Goal: Information Seeking & Learning: Learn about a topic

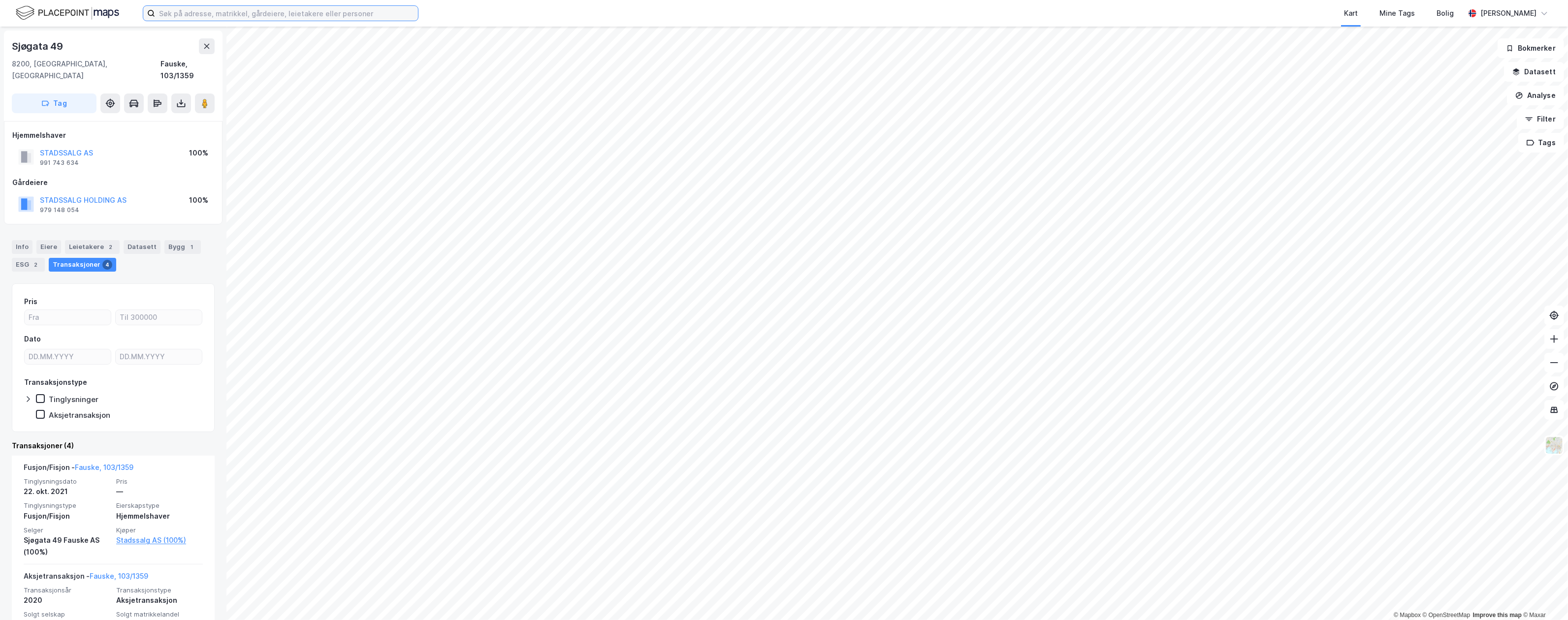
click at [282, 18] on input at bounding box center [286, 13] width 263 height 15
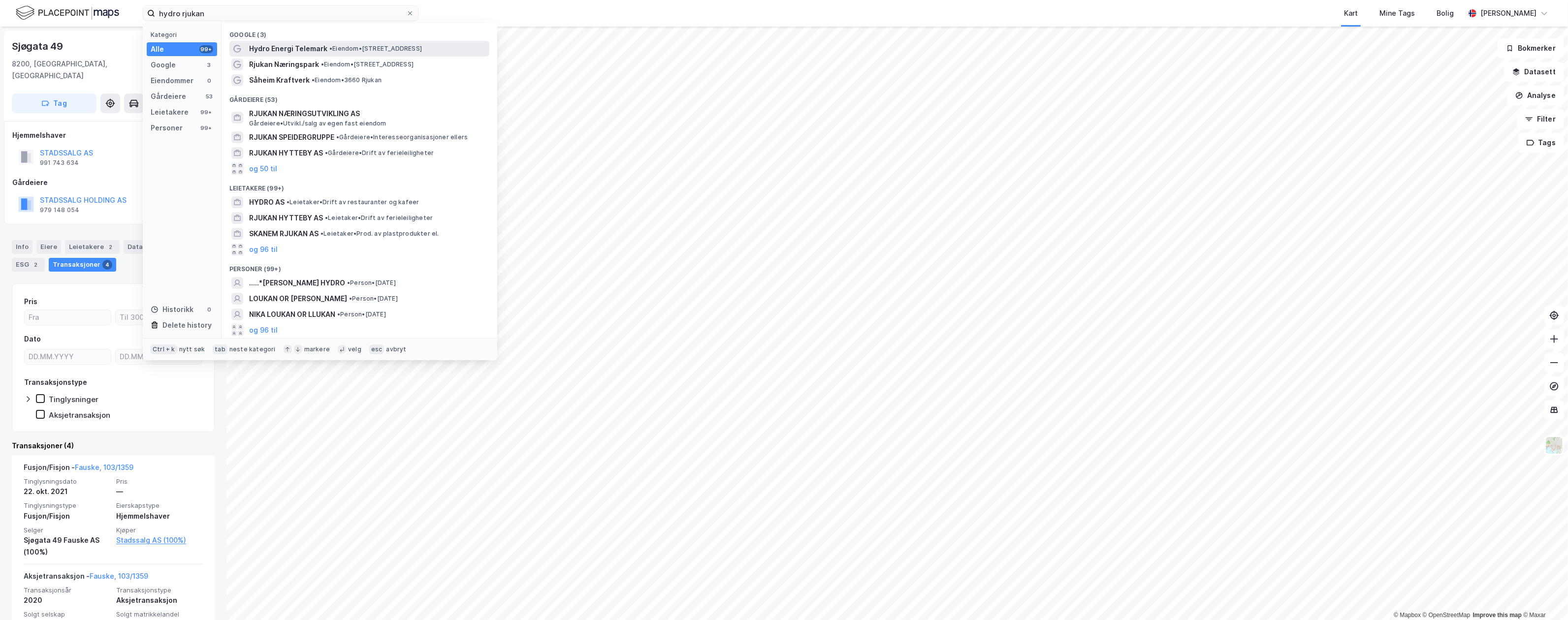
click at [298, 52] on span "Hydro Energi Telemark" at bounding box center [288, 48] width 79 height 11
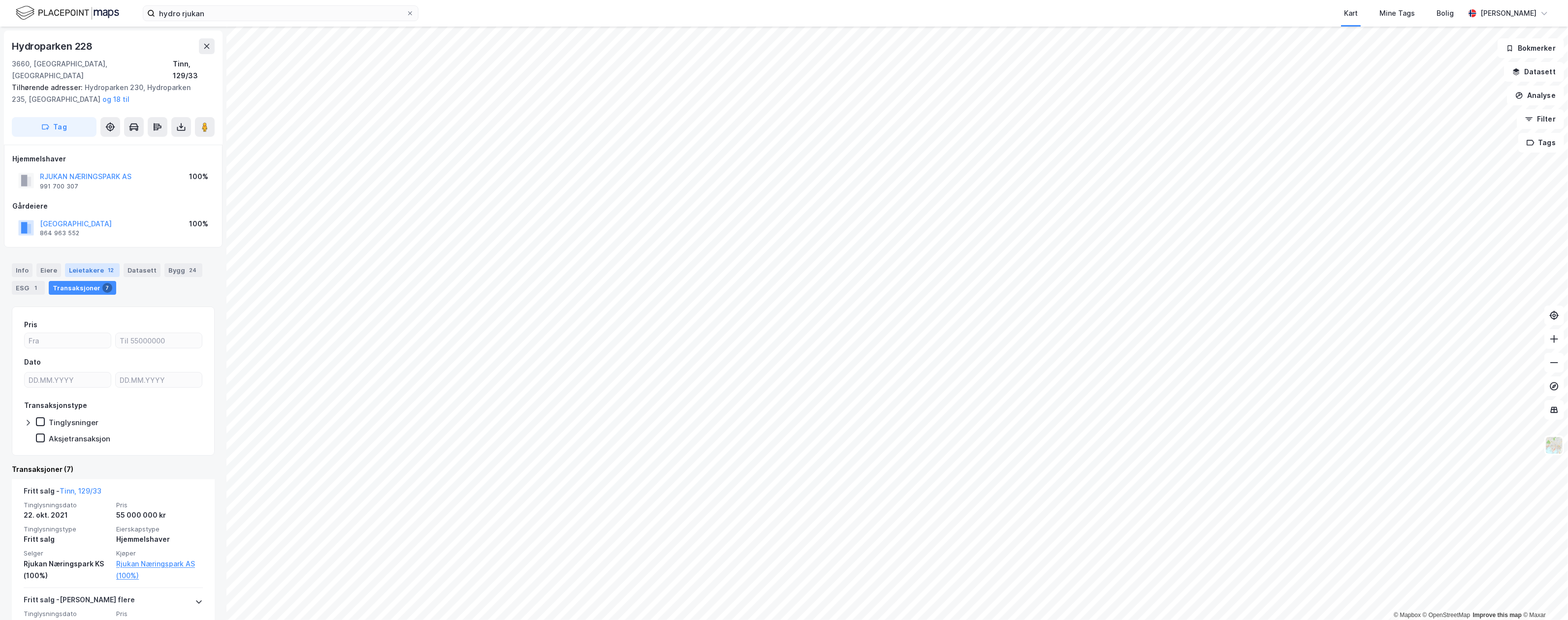
click at [106, 265] on div "12" at bounding box center [110, 270] width 10 height 10
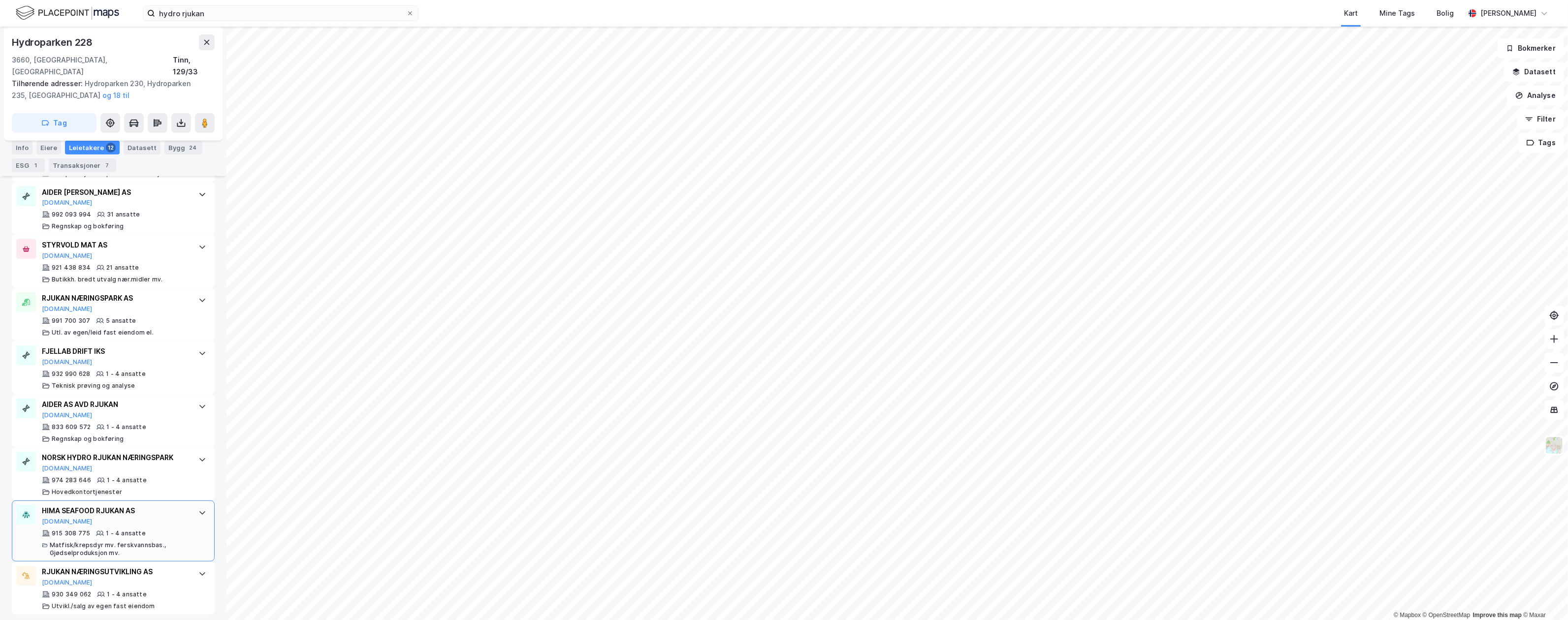
scroll to position [540, 0]
click at [259, 15] on input "hydro rjukan" at bounding box center [280, 13] width 251 height 15
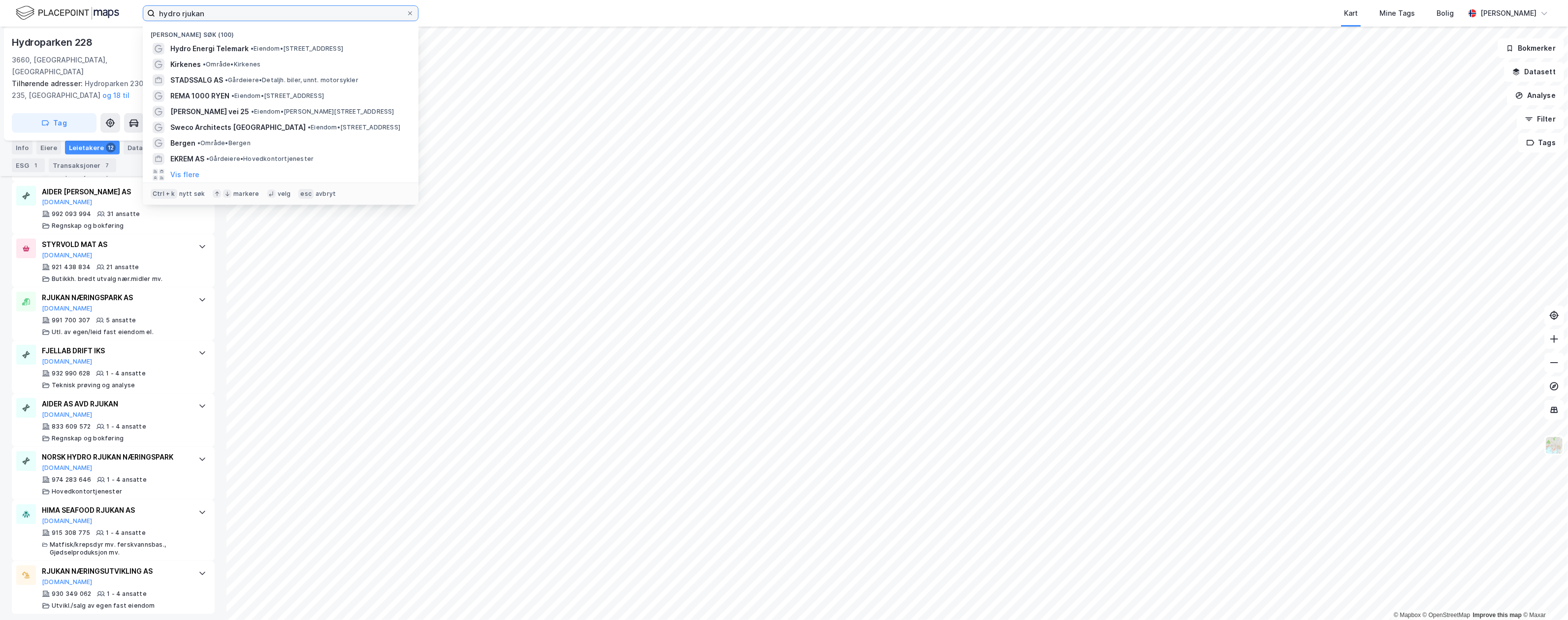
click at [259, 15] on input "hydro rjukan" at bounding box center [280, 13] width 251 height 15
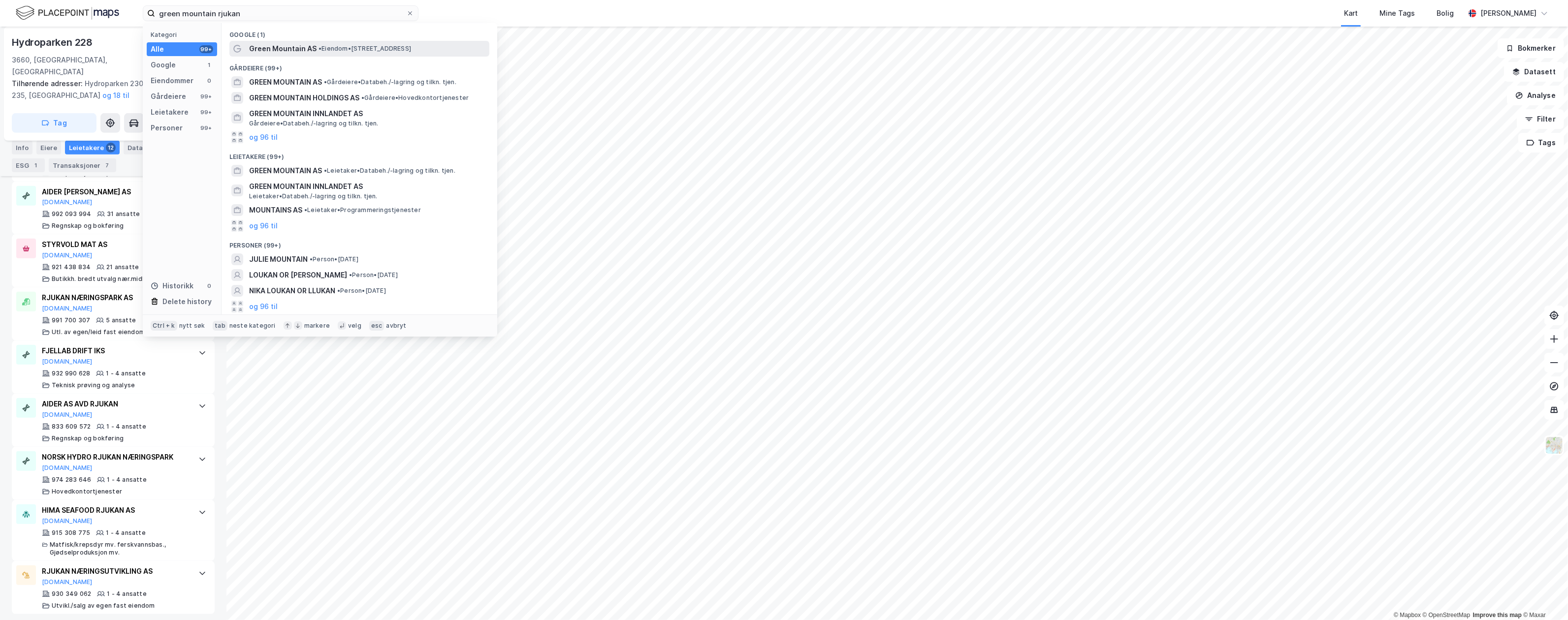
click at [282, 47] on span "Green Mountain AS" at bounding box center [282, 48] width 67 height 11
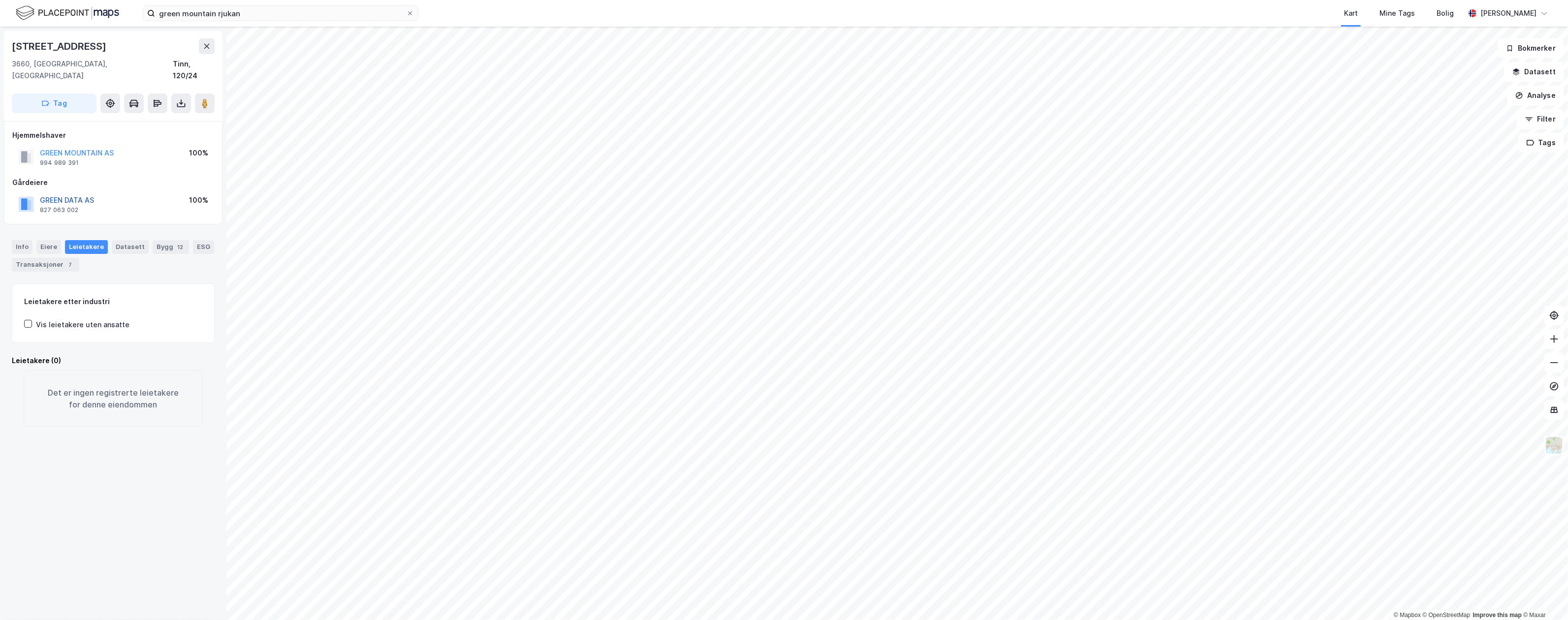
click at [0, 0] on button "GREEN DATA AS" at bounding box center [0, 0] width 0 height 0
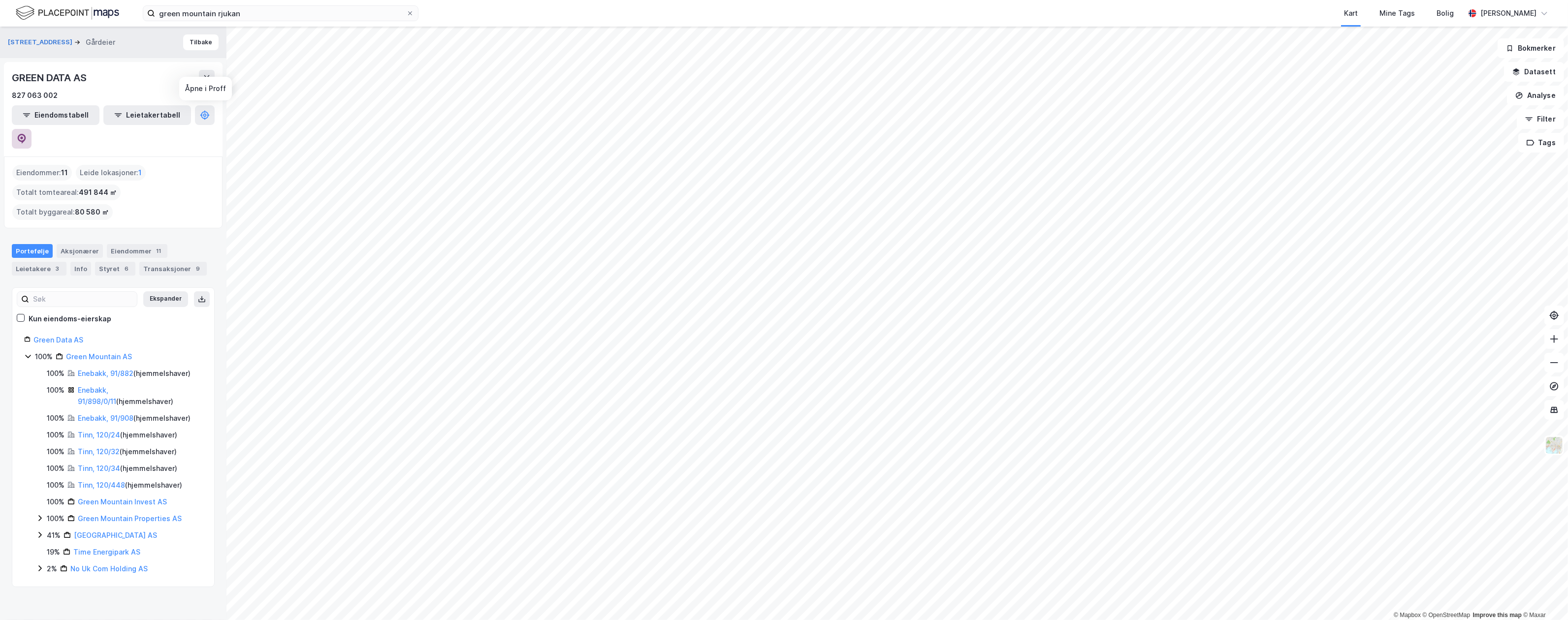
click at [32, 129] on button at bounding box center [21, 139] width 20 height 20
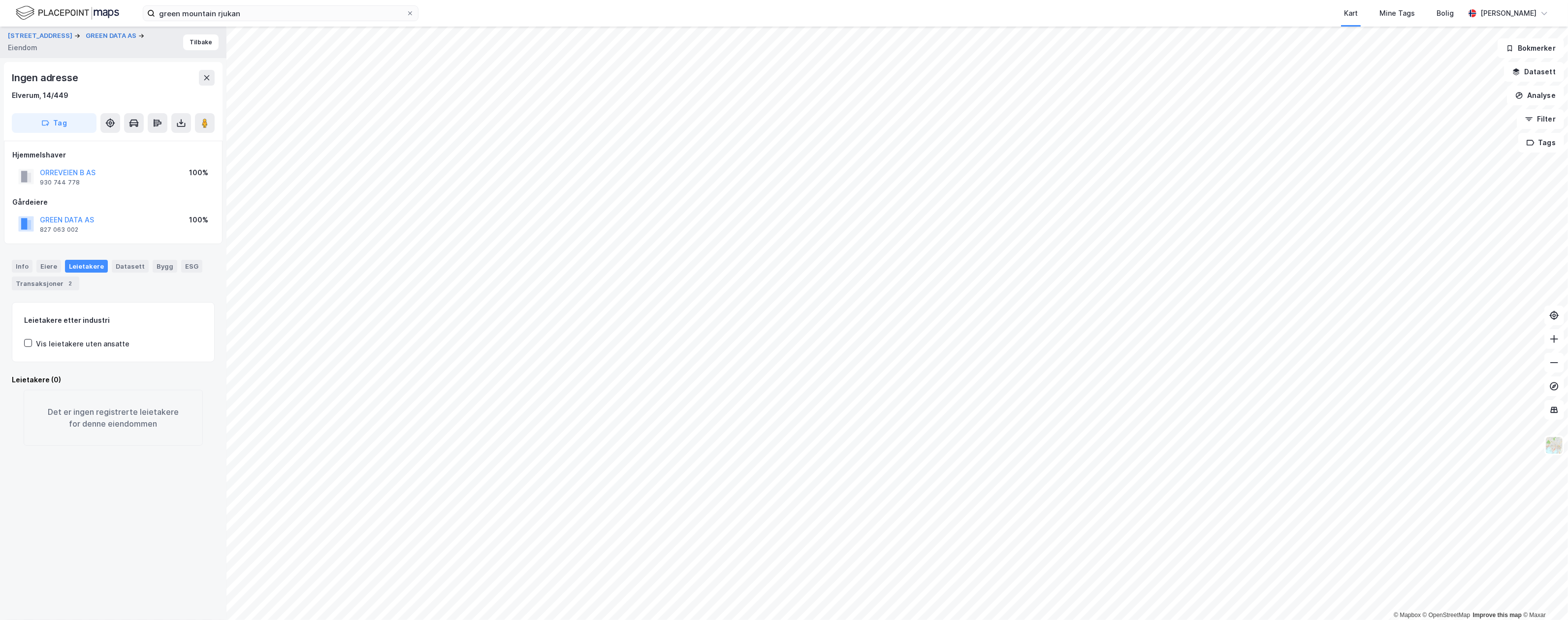
click at [79, 280] on div "Info [PERSON_NAME] Datasett Bygg ESG Transaksjoner 2" at bounding box center [113, 275] width 203 height 30
click at [56, 280] on div "Transaksjoner 2" at bounding box center [45, 283] width 67 height 14
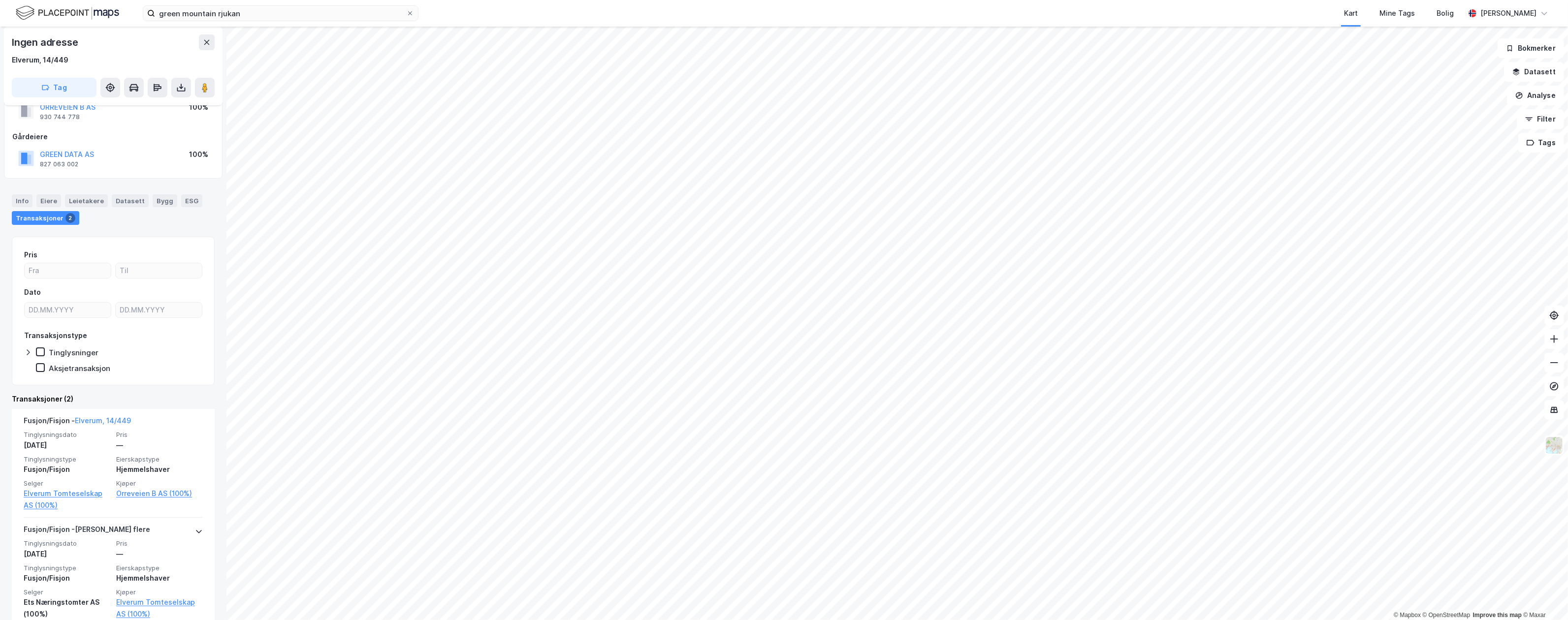
scroll to position [83, 0]
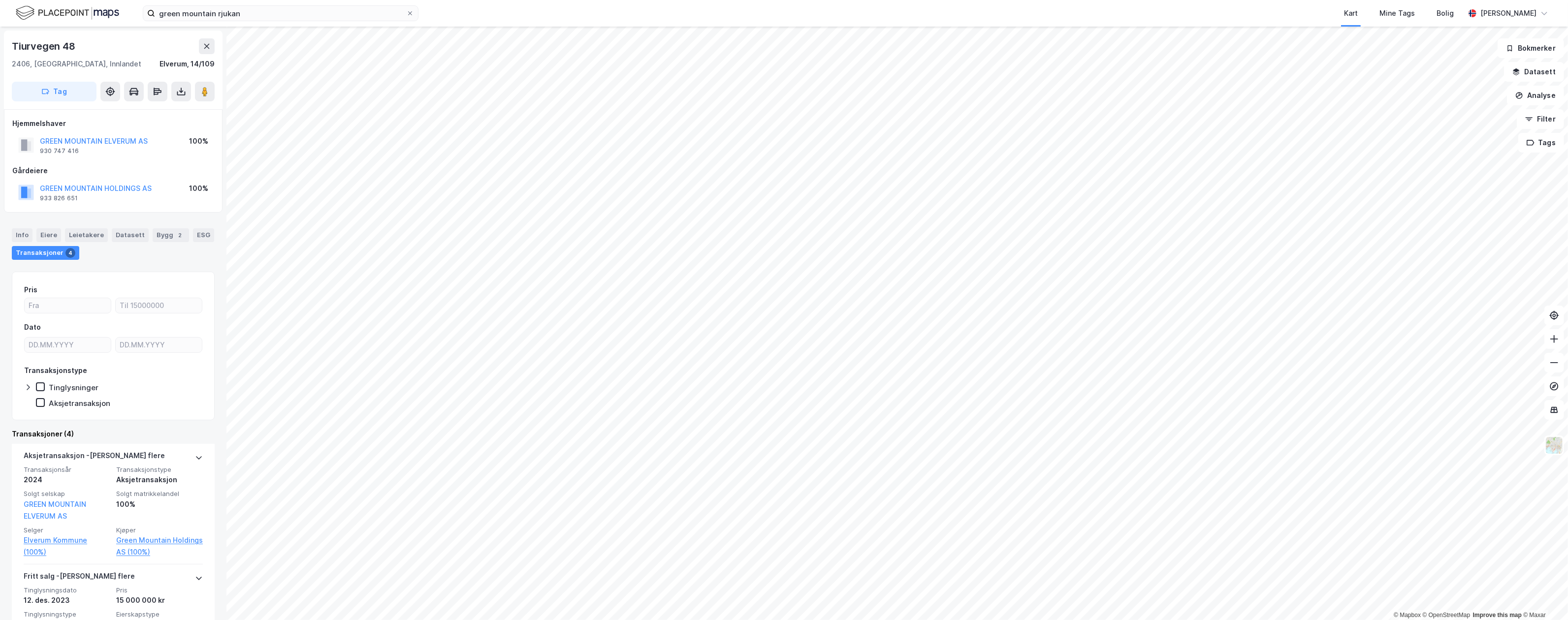
click at [207, 52] on button at bounding box center [206, 46] width 16 height 16
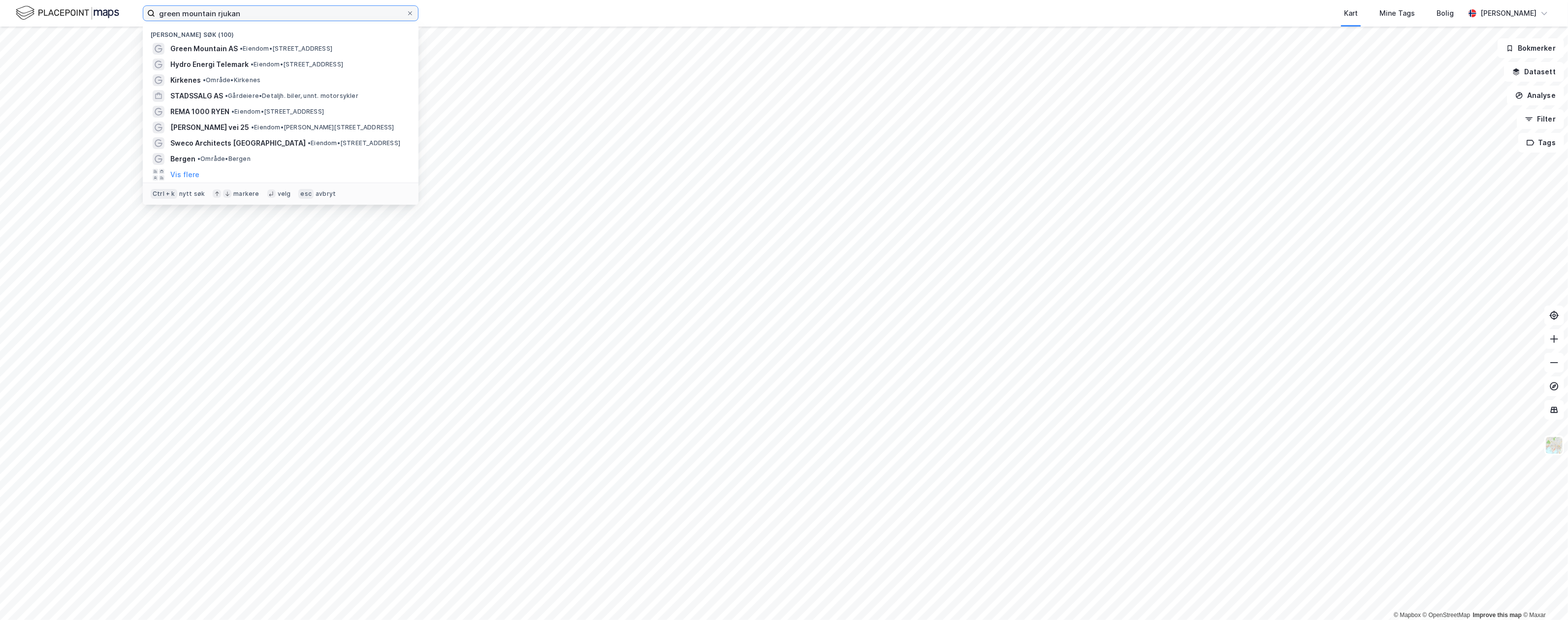
click at [326, 19] on input "green mountain rjukan" at bounding box center [280, 13] width 251 height 15
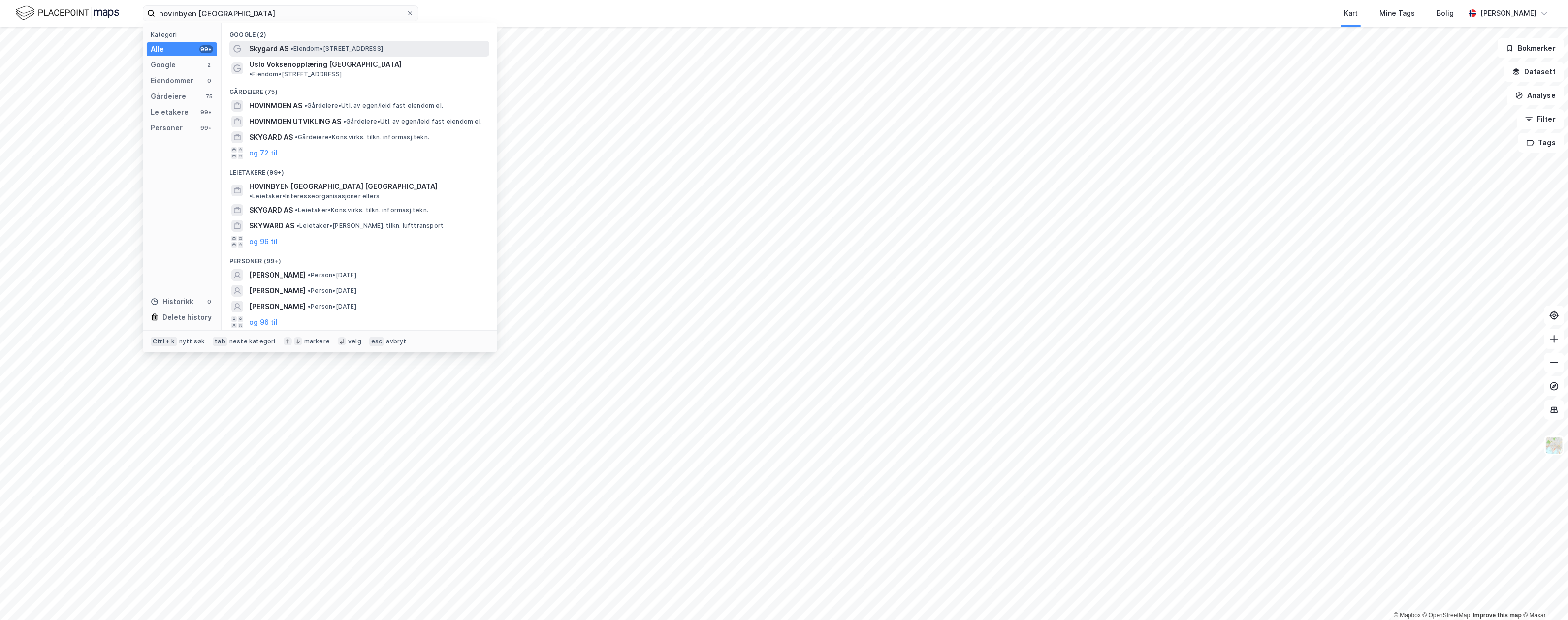
click at [330, 47] on span "• Eiendom • [STREET_ADDRESS]" at bounding box center [336, 49] width 92 height 8
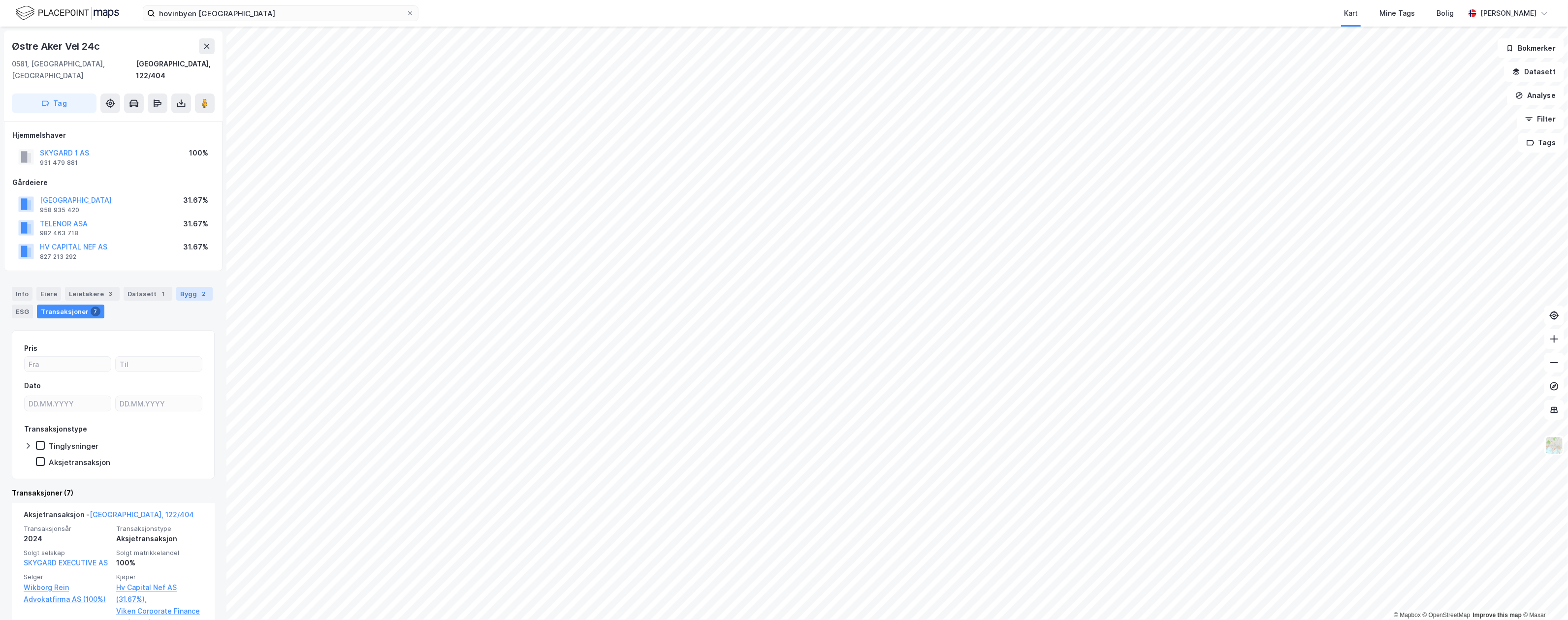
click at [178, 287] on div "Bygg 2" at bounding box center [194, 294] width 37 height 14
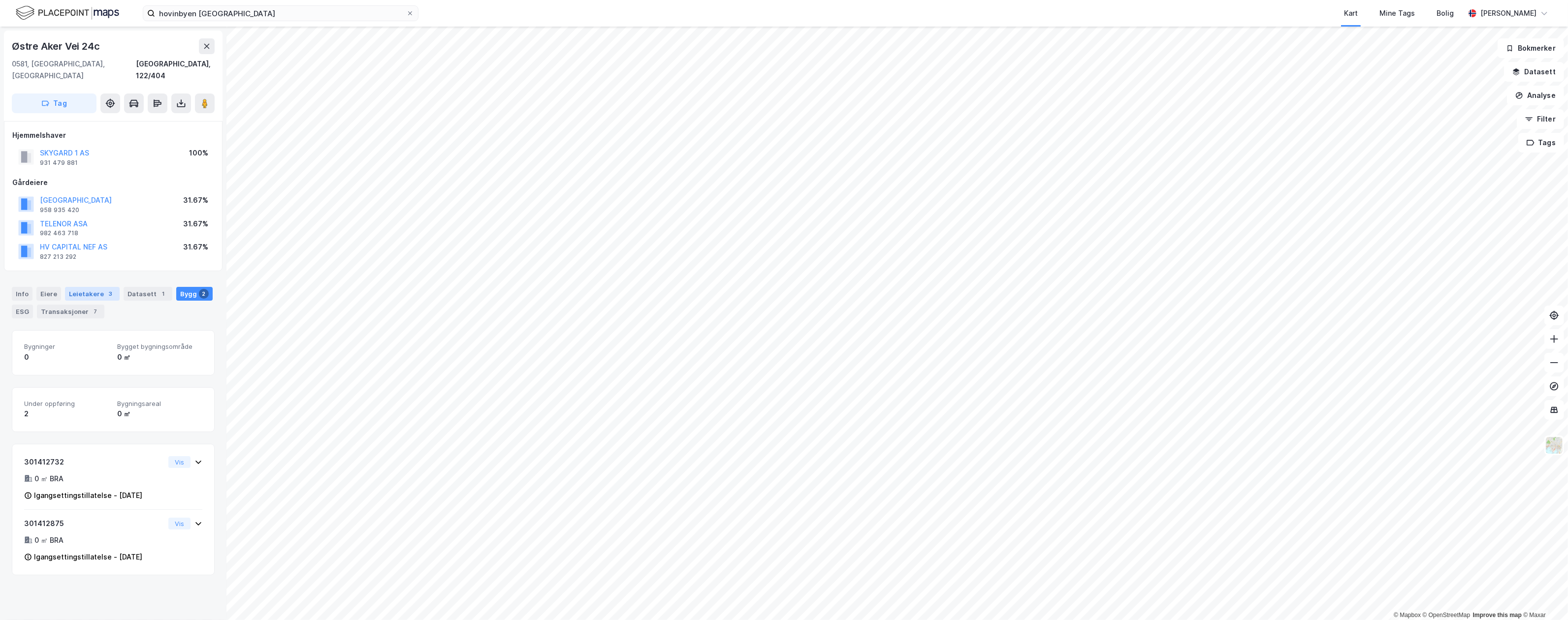
click at [79, 287] on div "Leietakere 3" at bounding box center [92, 294] width 55 height 14
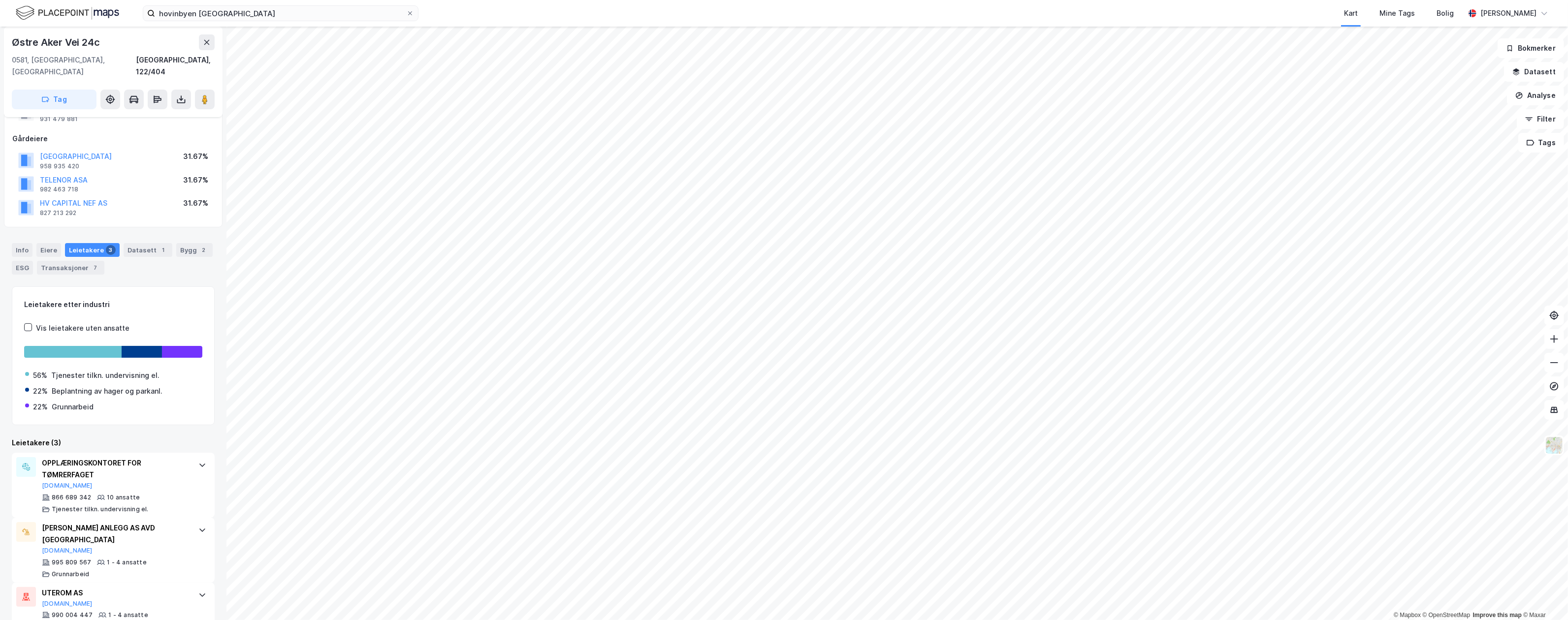
scroll to position [50, 0]
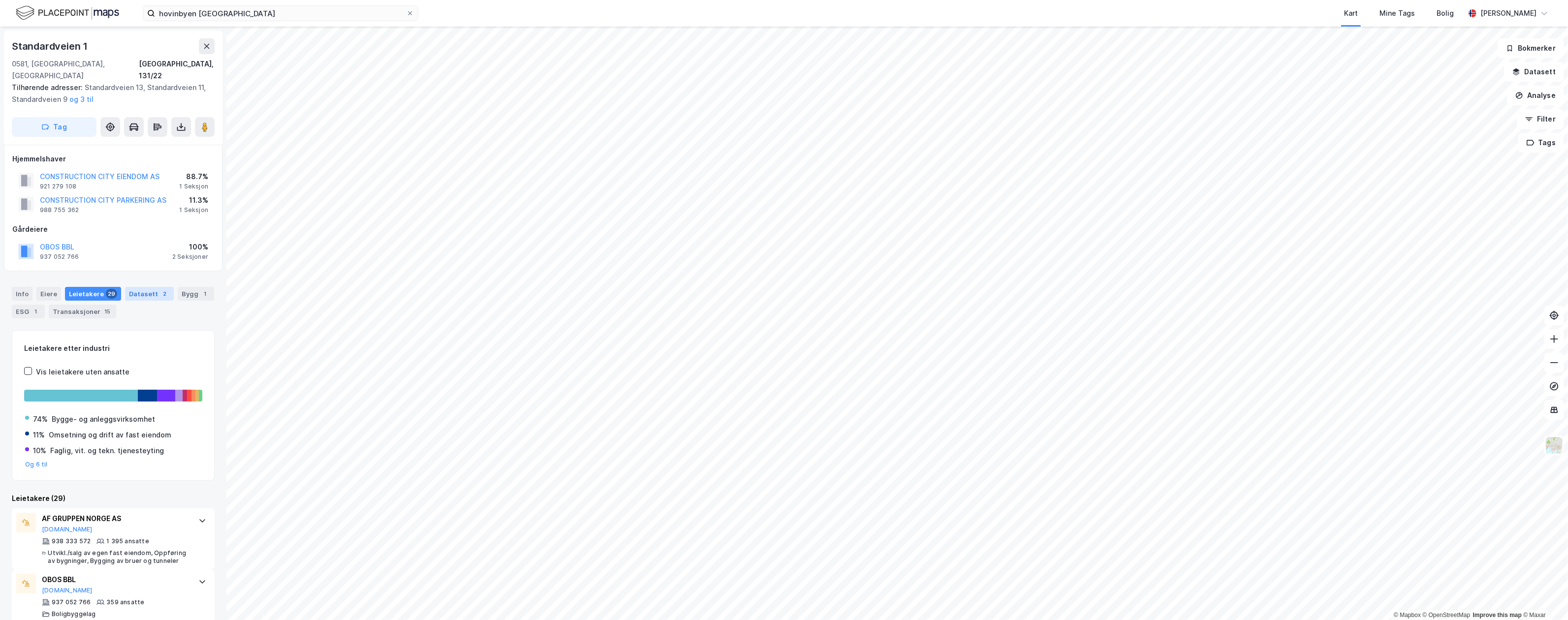
click at [144, 287] on div "Datasett 2" at bounding box center [150, 294] width 49 height 14
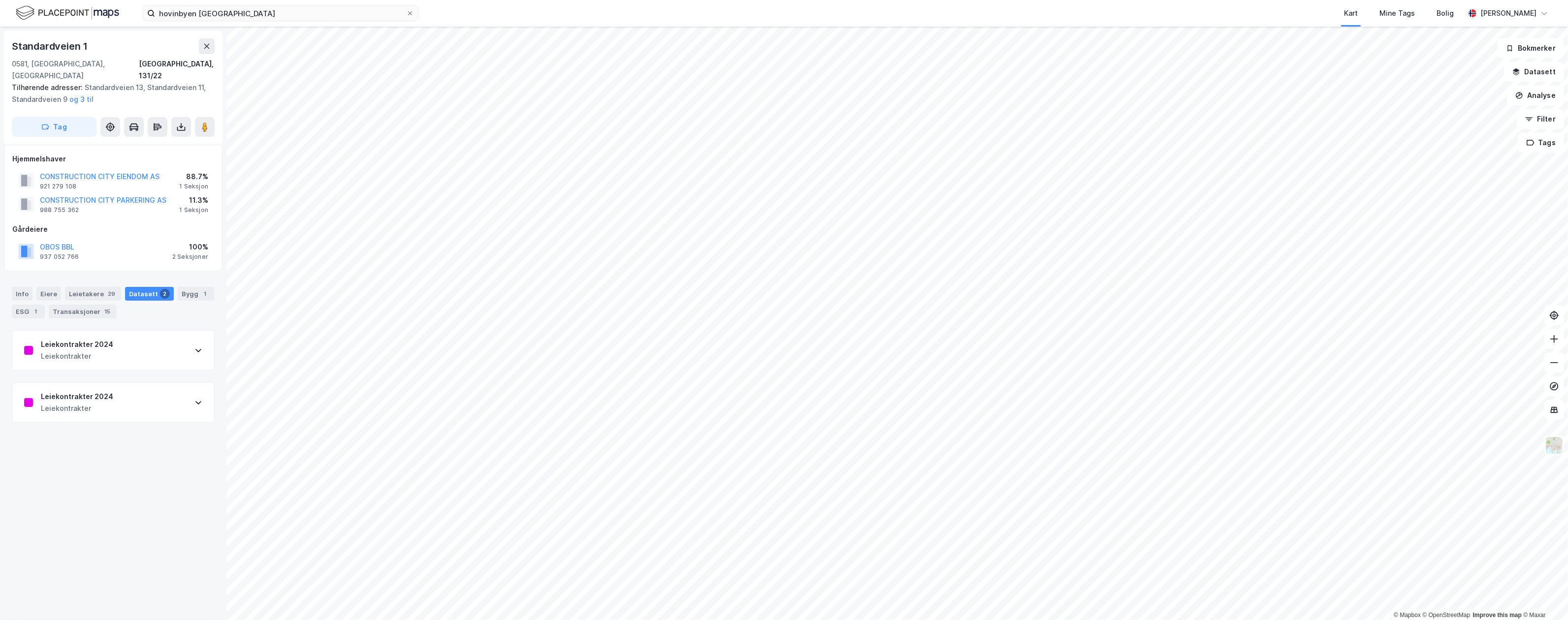
click at [165, 330] on div "Leiekontrakter 2024 Leiekontrakter" at bounding box center [113, 350] width 202 height 39
click at [131, 348] on div "Leiekontrakter 2024 Leiekontrakter" at bounding box center [113, 350] width 202 height 39
click at [178, 300] on div "Bygg 1" at bounding box center [196, 294] width 37 height 14
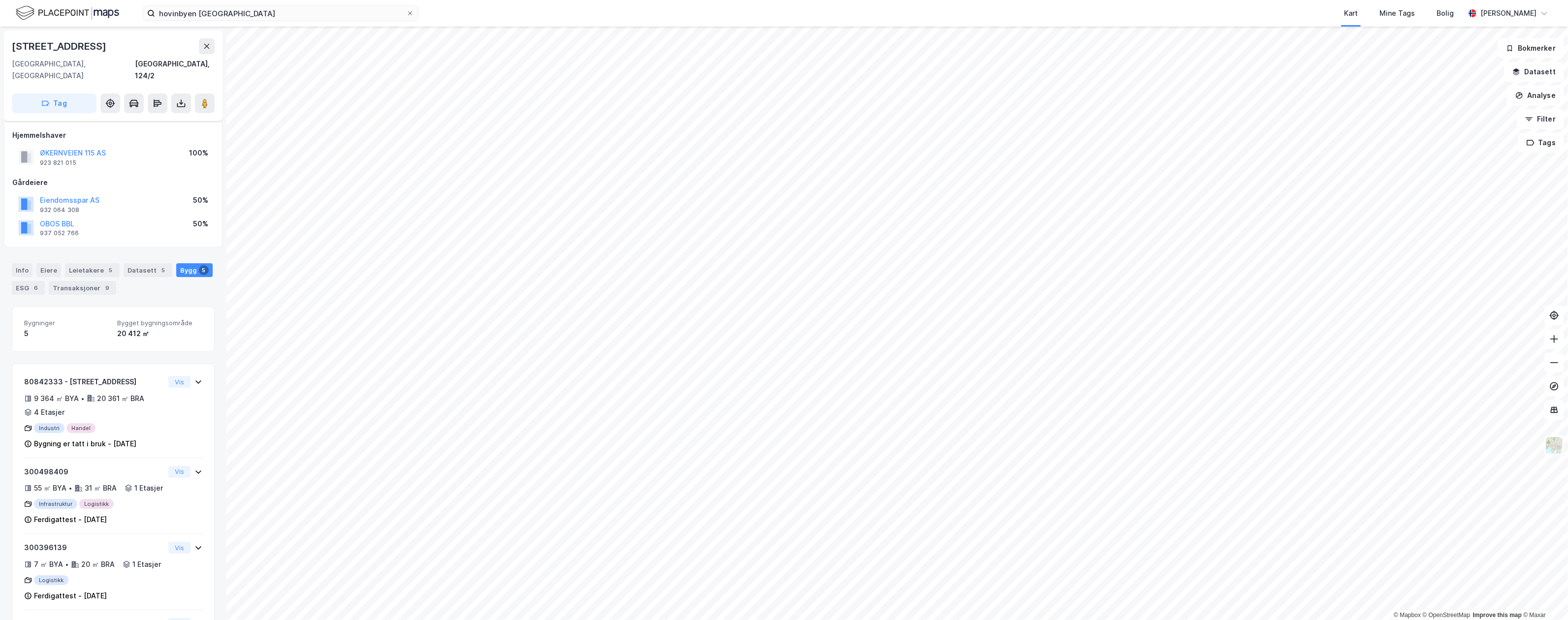
scroll to position [50, 0]
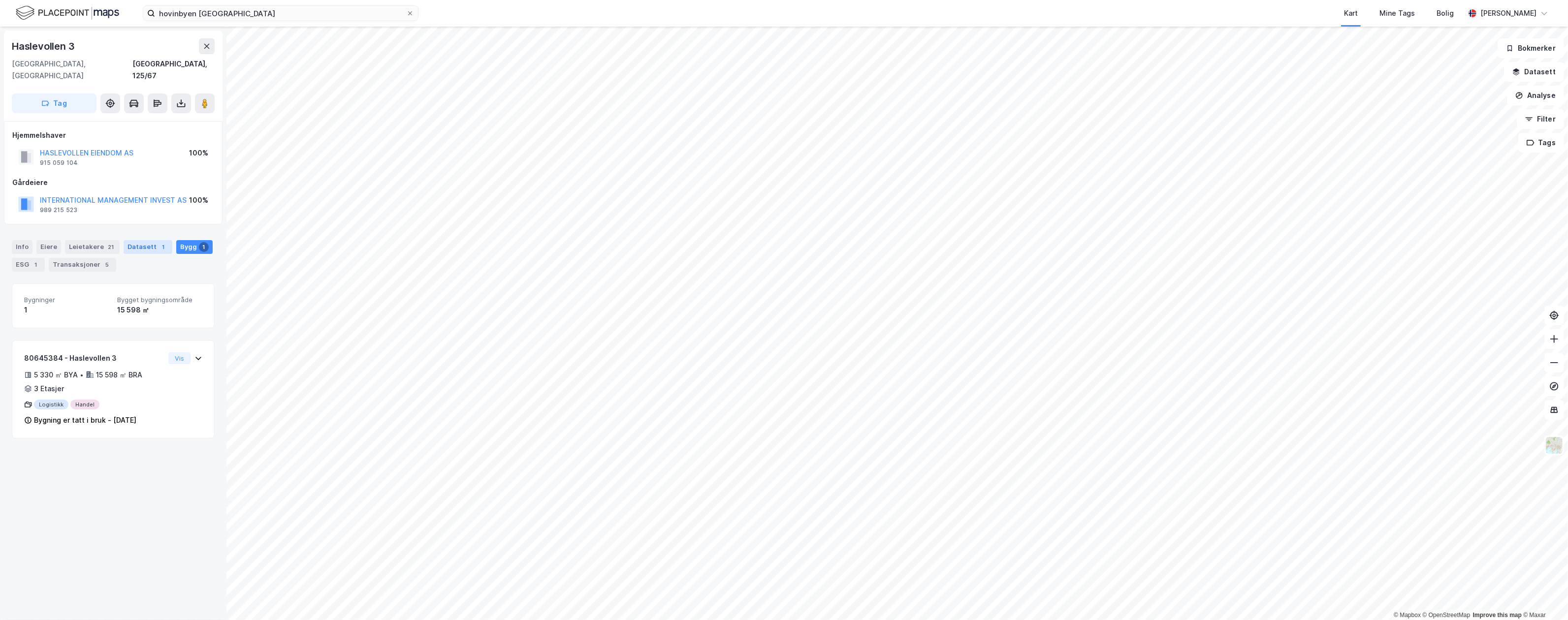
click at [140, 240] on div "Datasett 1" at bounding box center [148, 247] width 49 height 14
click at [129, 298] on div "Alle Prosjekter" at bounding box center [113, 303] width 202 height 39
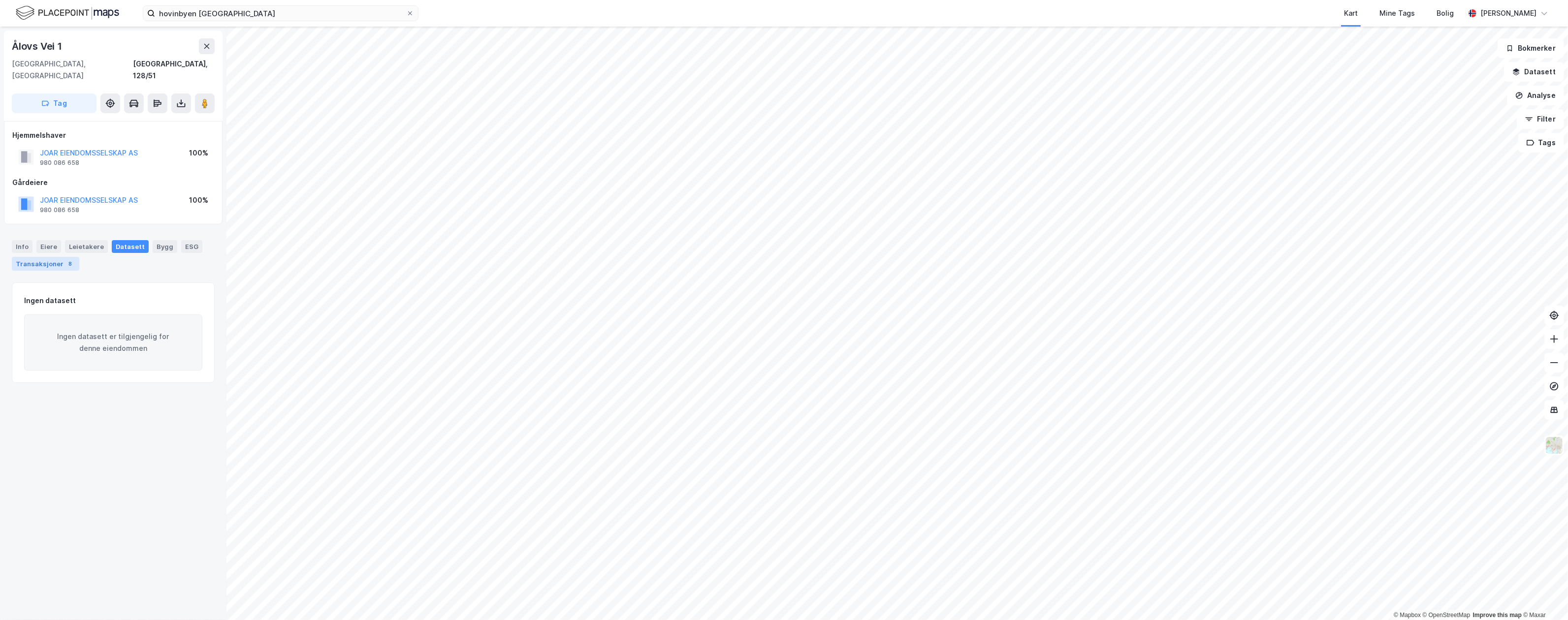
click at [69, 258] on div "8" at bounding box center [70, 263] width 10 height 10
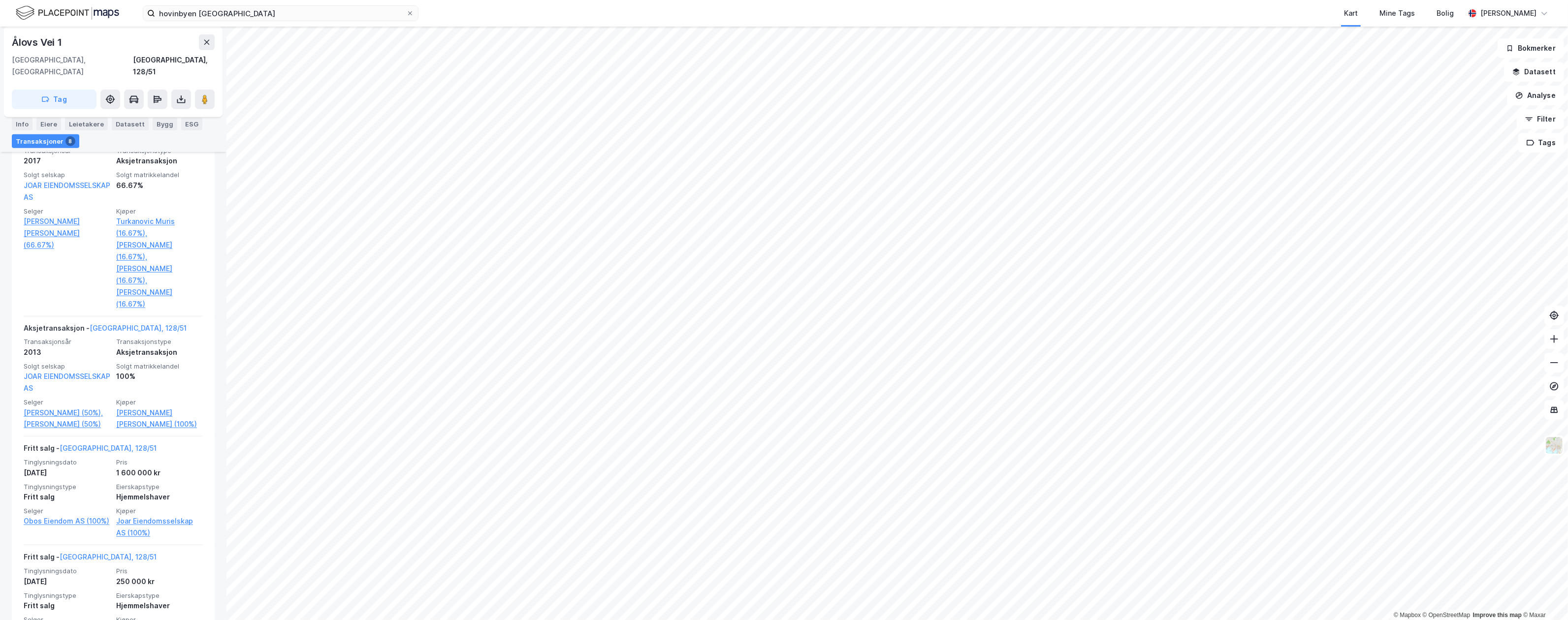
scroll to position [984, 0]
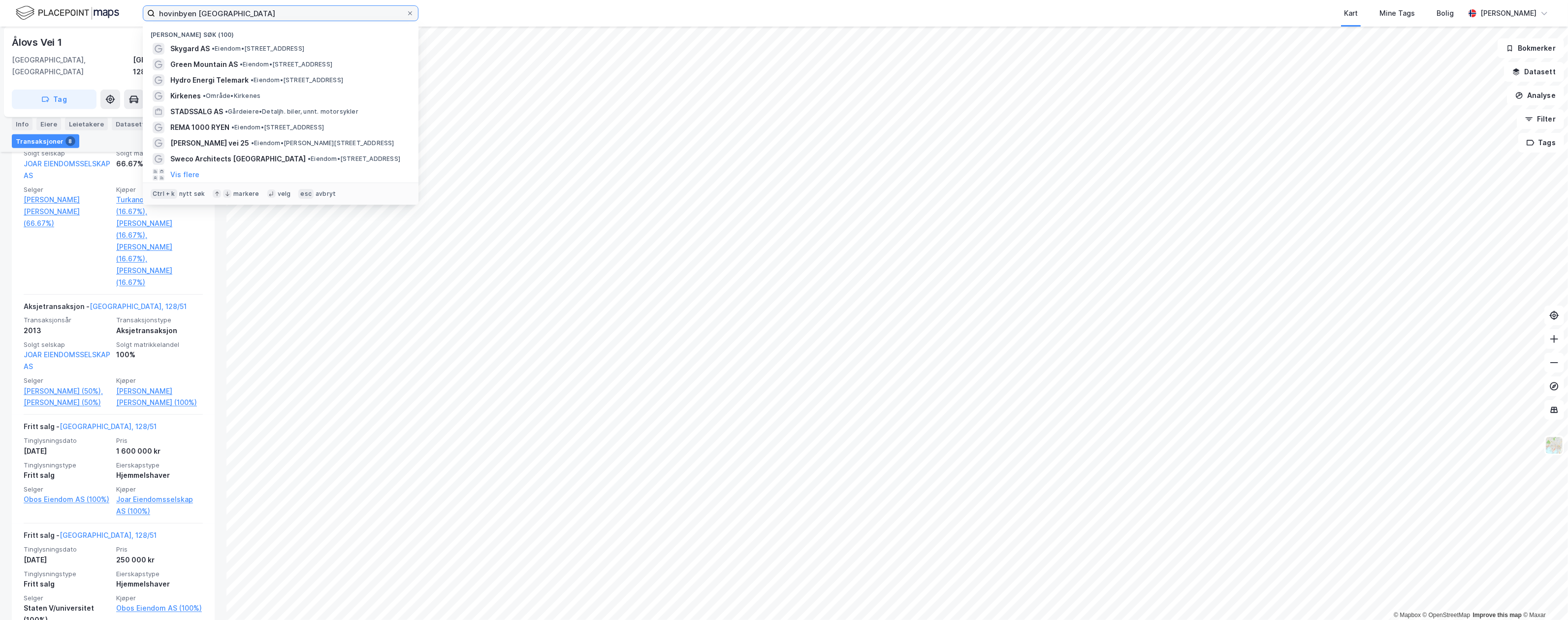
click at [286, 18] on input "hovinbyen [GEOGRAPHIC_DATA]" at bounding box center [280, 13] width 251 height 15
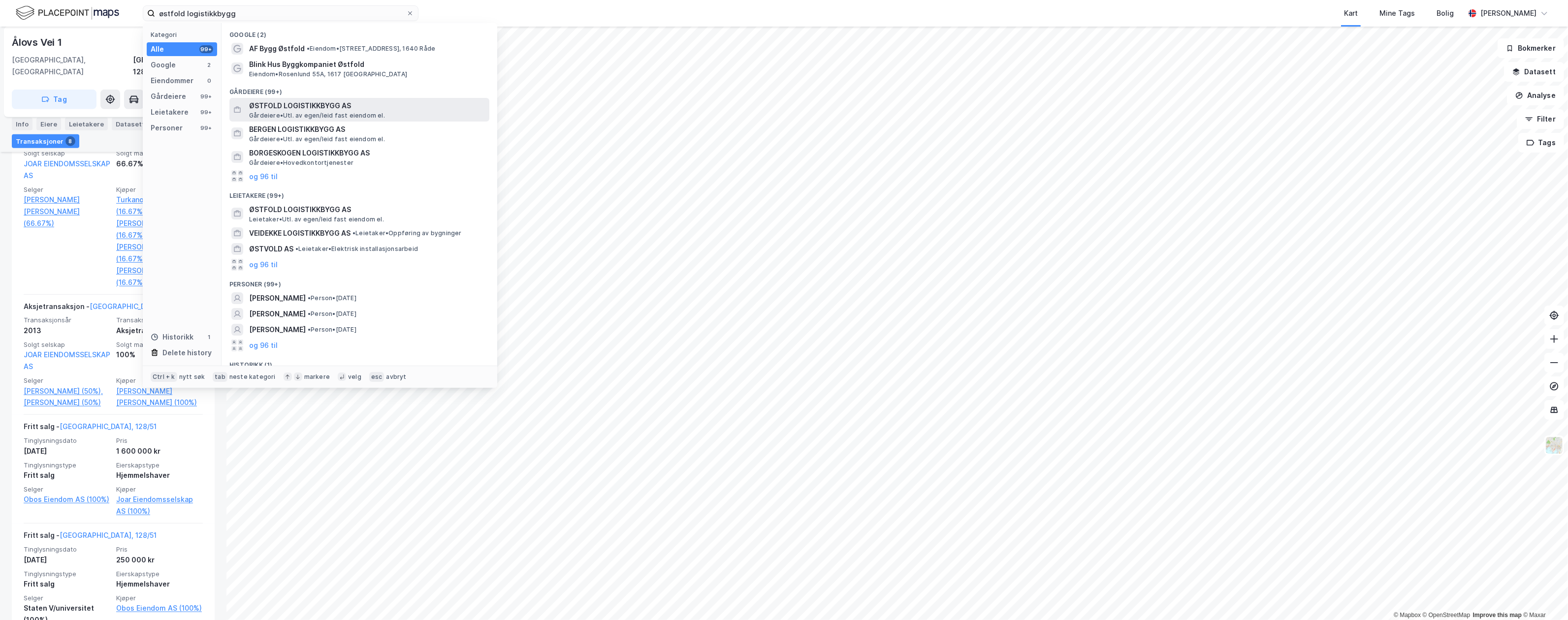
click at [291, 108] on span "ØSTFOLD LOGISTIKKBYGG AS" at bounding box center [367, 106] width 237 height 11
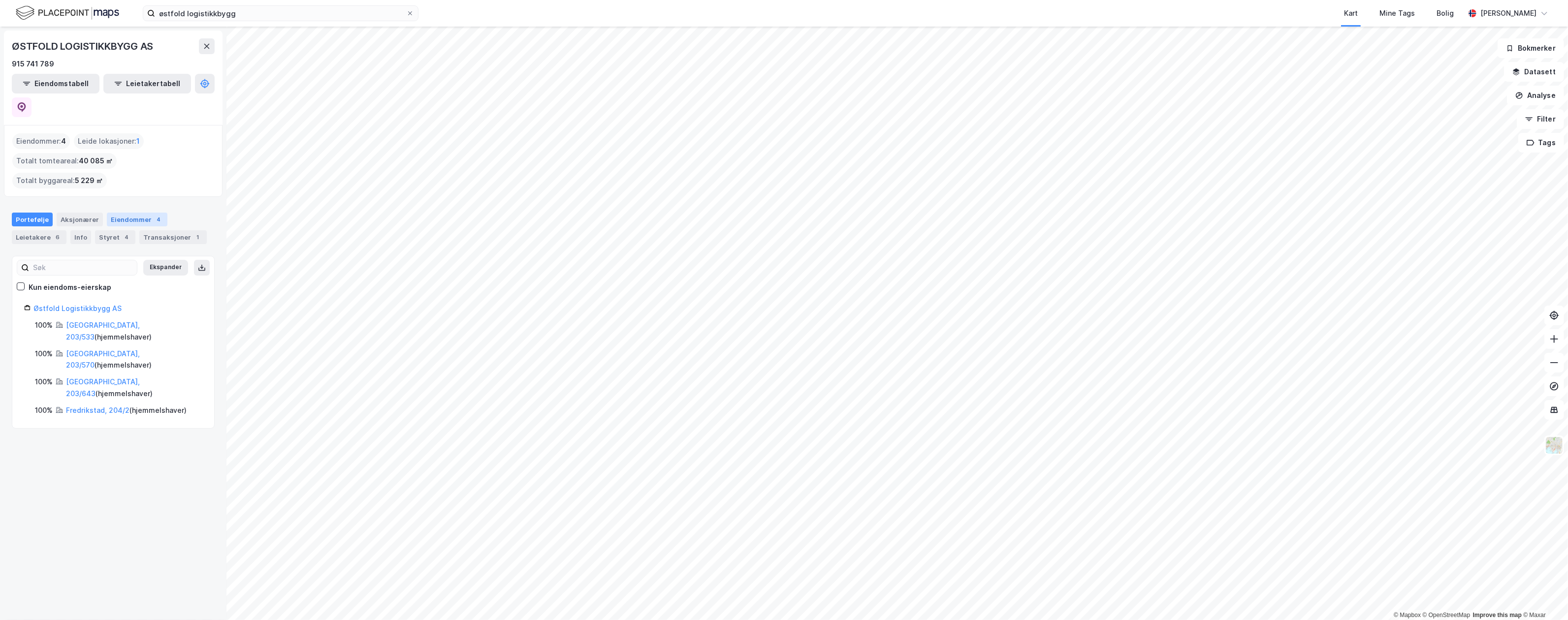
click at [117, 213] on div "Eiendommer 4" at bounding box center [137, 219] width 61 height 14
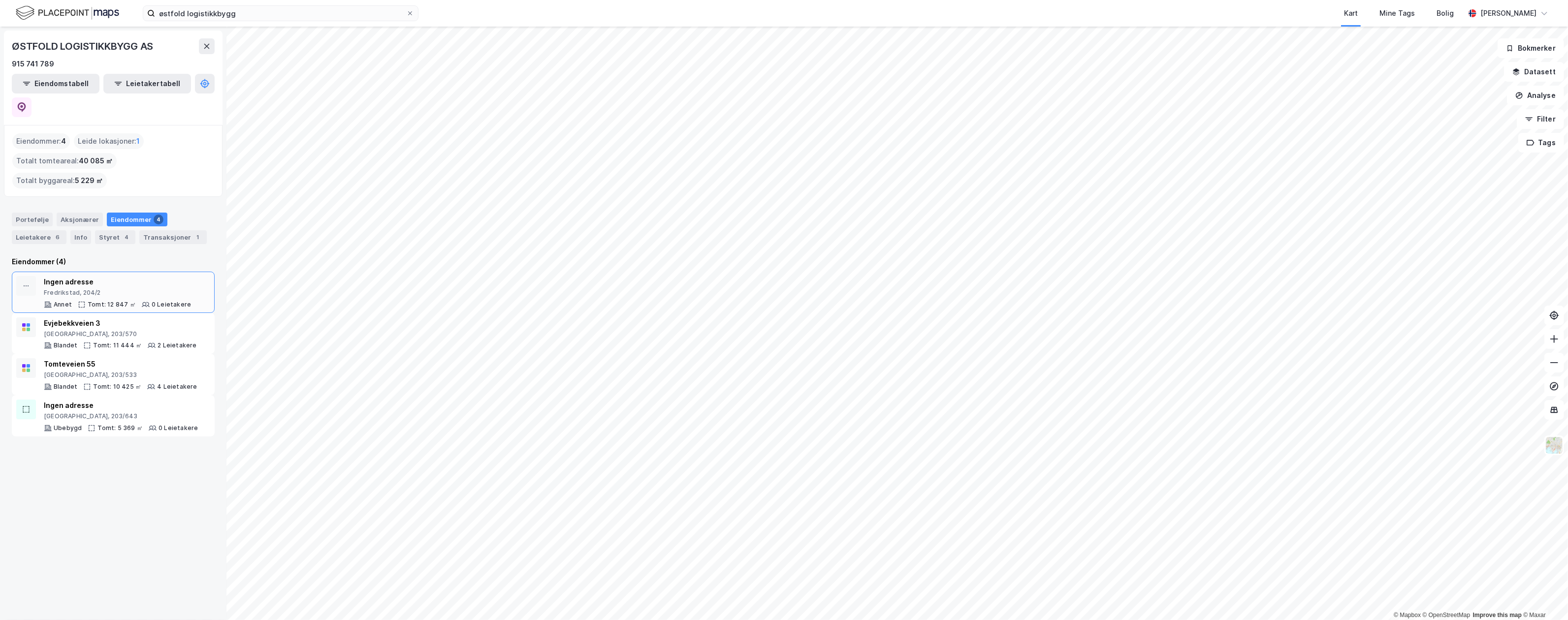
click at [161, 301] on div "0 Leietakere" at bounding box center [171, 305] width 39 height 8
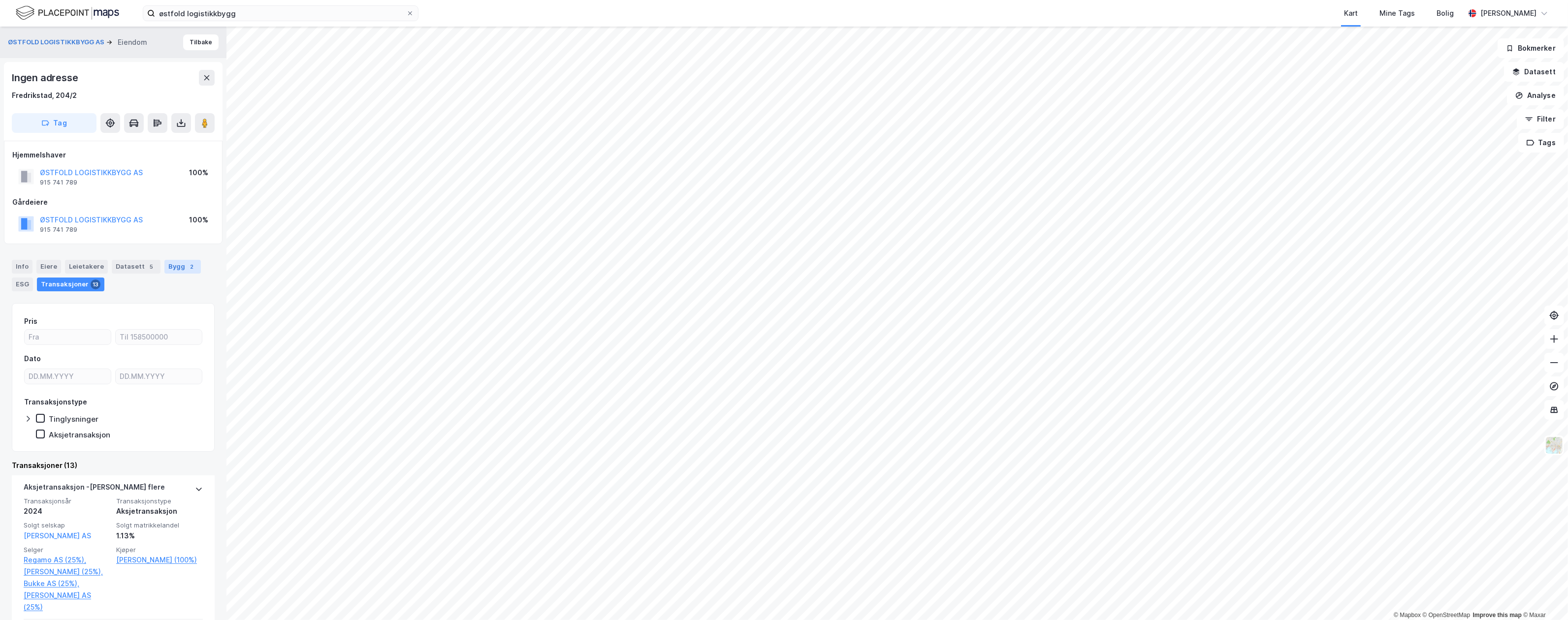
click at [173, 263] on div "Bygg 2" at bounding box center [182, 267] width 37 height 14
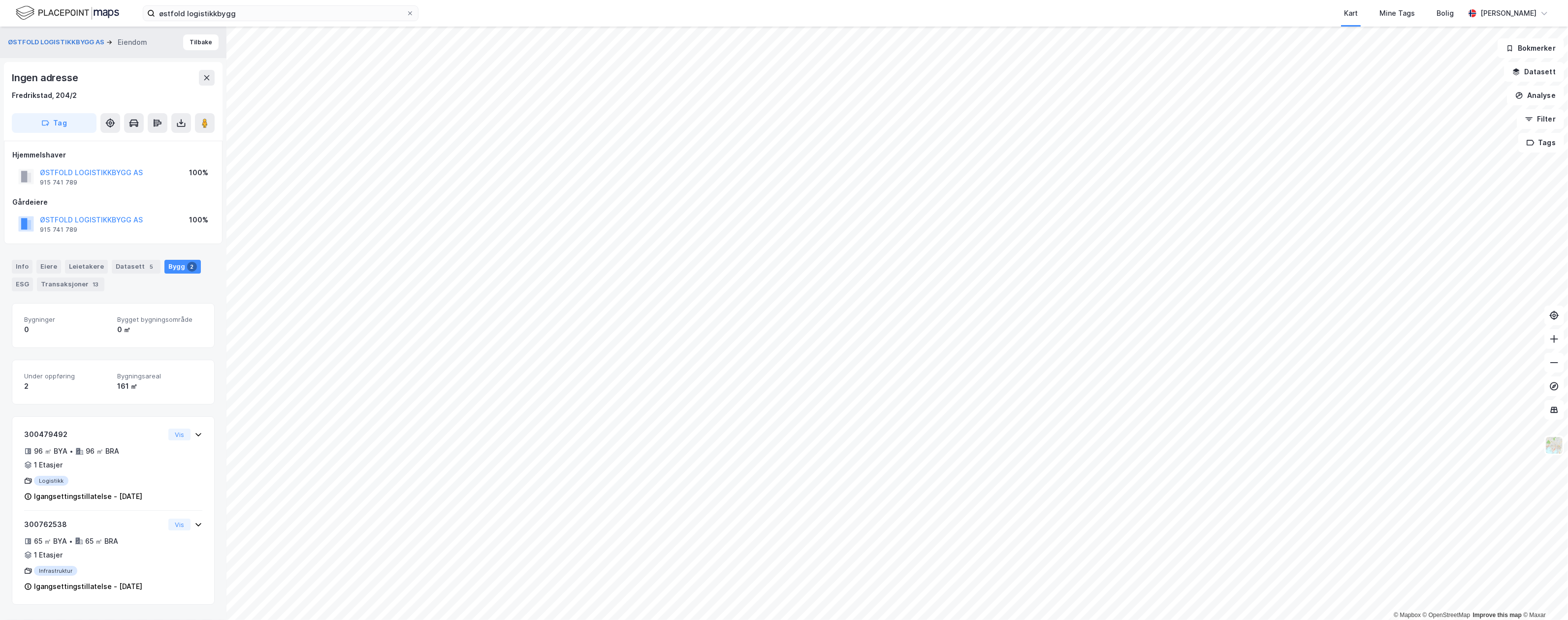
scroll to position [20, 0]
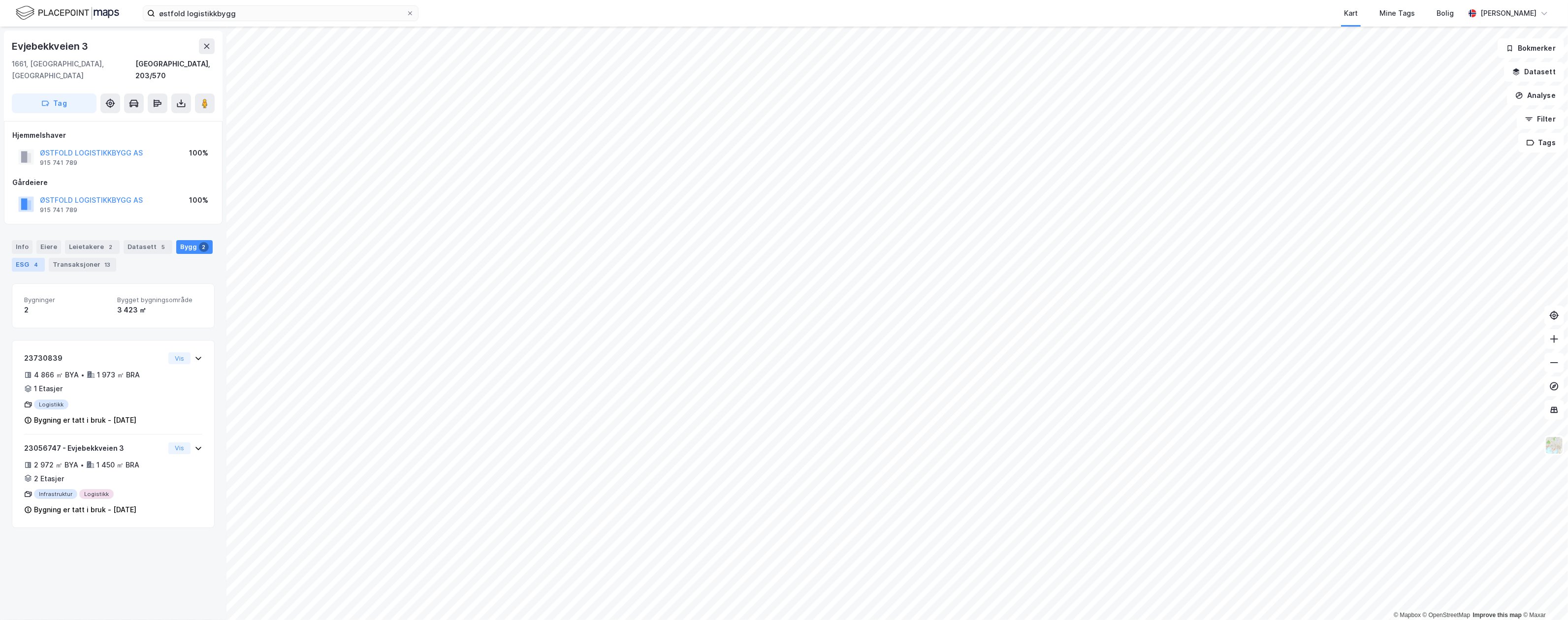
click at [11, 258] on div "ESG 4" at bounding box center [28, 264] width 33 height 14
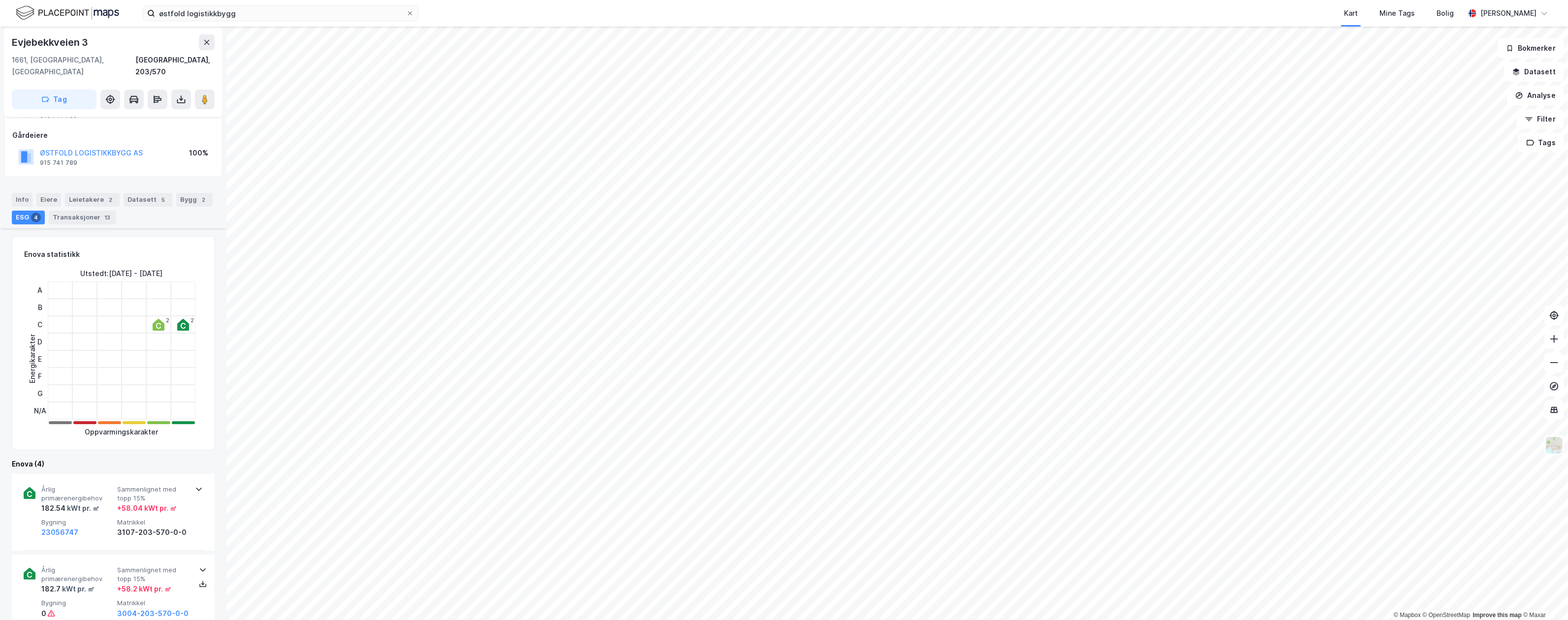
scroll to position [44, 0]
click at [180, 196] on div "Bygg 2" at bounding box center [194, 203] width 37 height 14
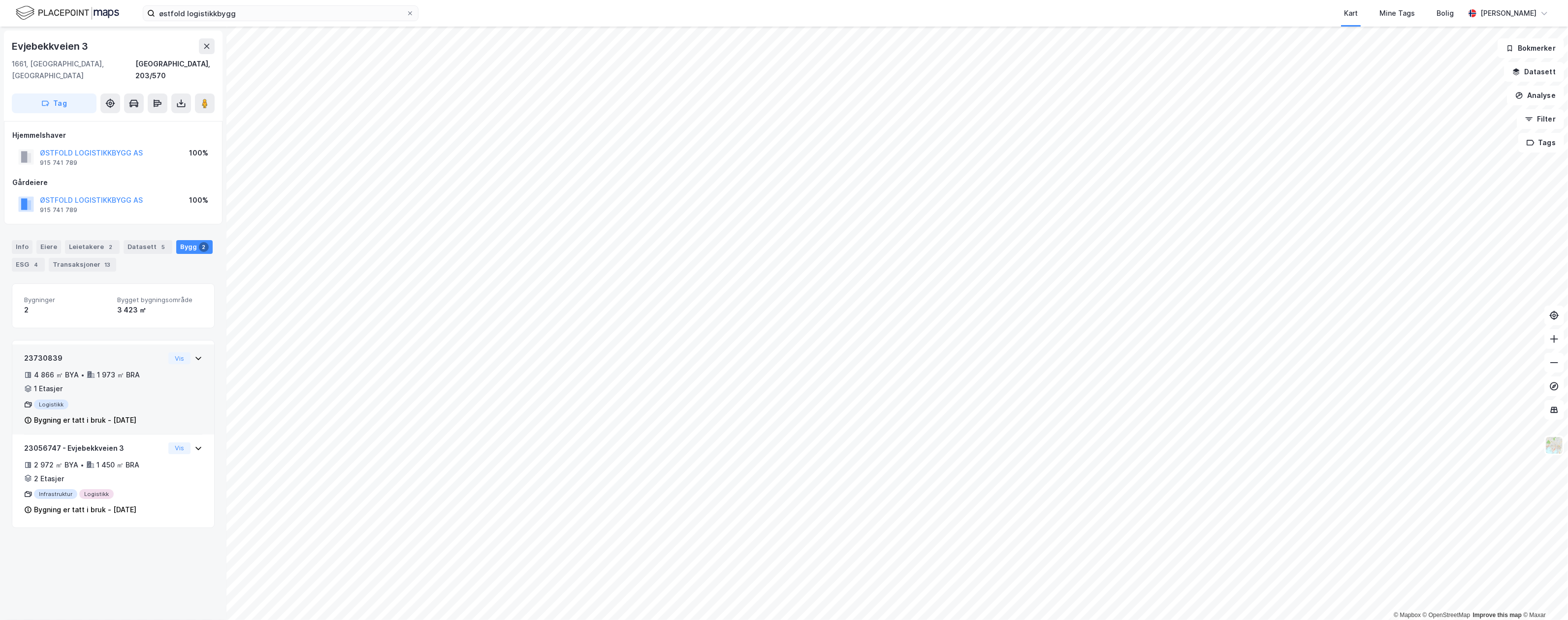
click at [142, 399] on div "Logistikk" at bounding box center [93, 404] width 140 height 10
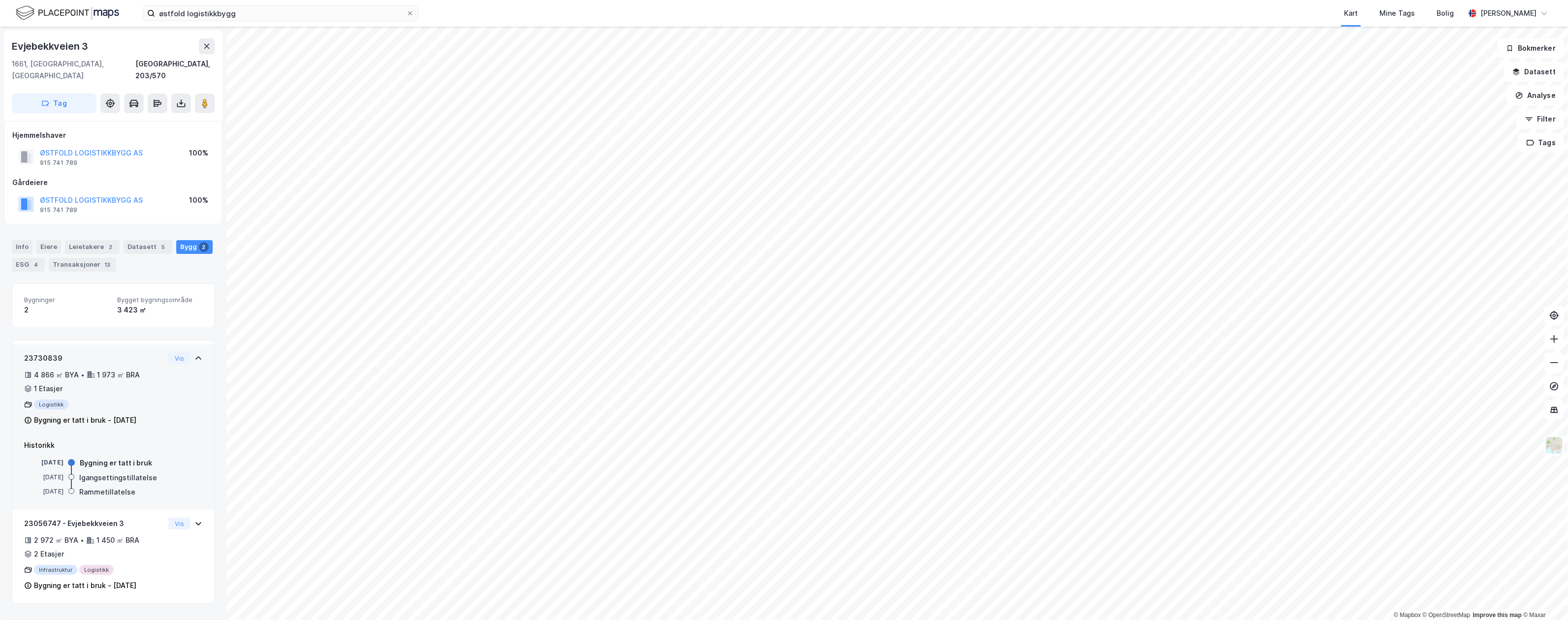
click at [142, 399] on div "Logistikk" at bounding box center [93, 404] width 140 height 10
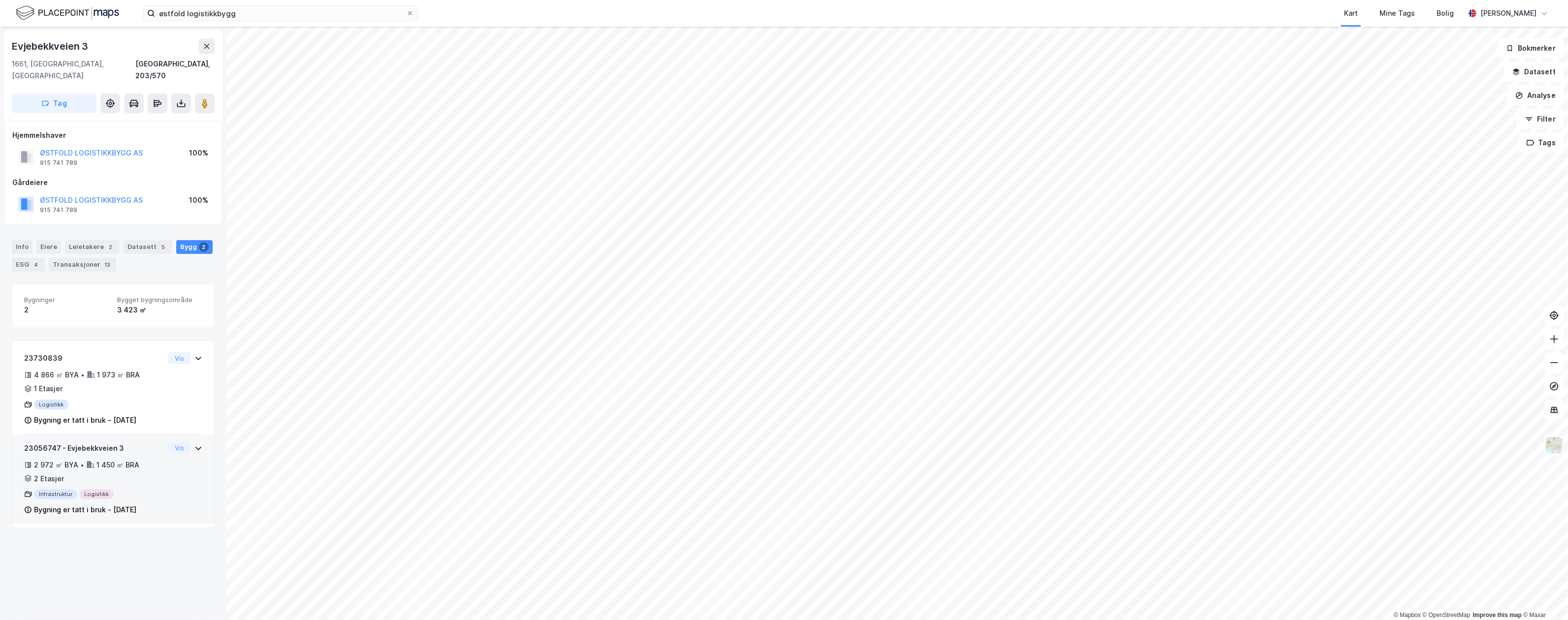
click at [142, 489] on div "Infrastruktur Logistikk" at bounding box center [93, 494] width 140 height 10
click at [142, 489] on div "Infrastruktur Logistikk" at bounding box center [93, 494] width 140 height 10
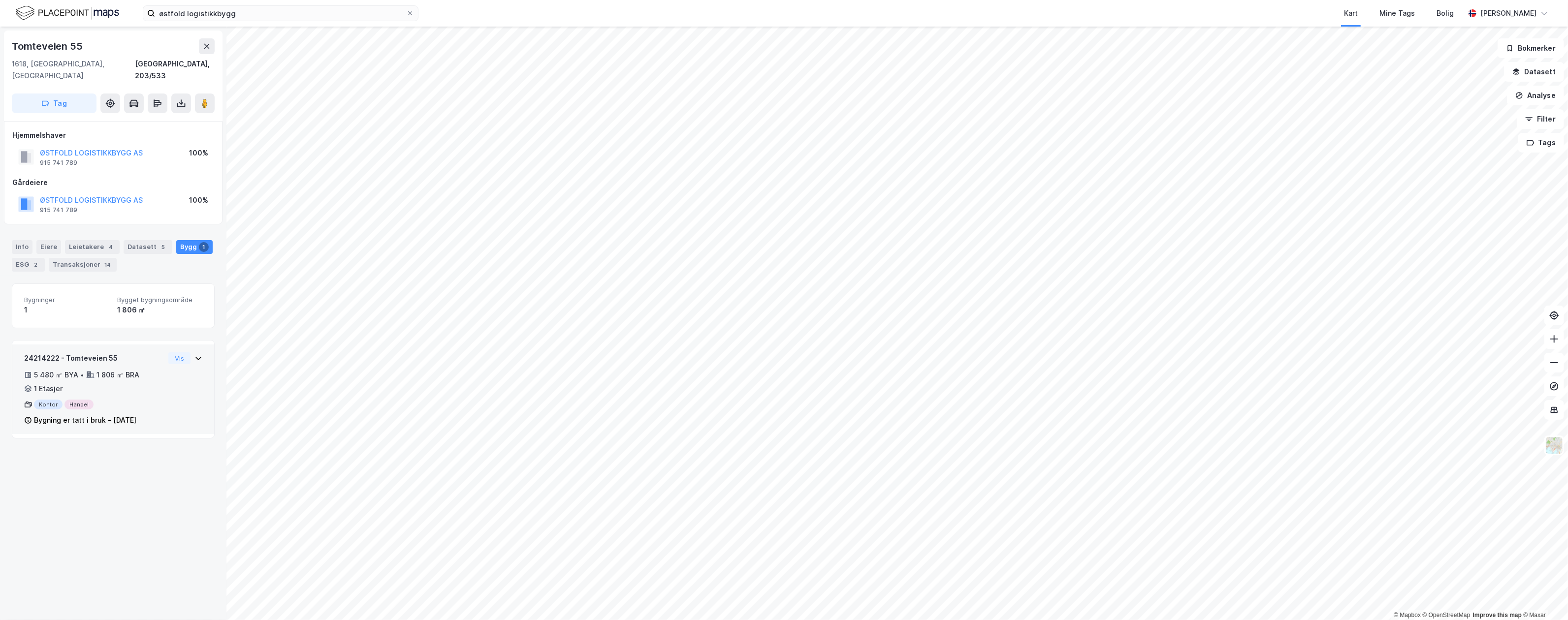
click at [162, 359] on div "24214222 - Tomteveien 55 5 480 ㎡ BYA • 1 806 ㎡ BRA • 1 Etasjer Kontor Handel By…" at bounding box center [113, 393] width 178 height 82
click at [96, 240] on div "Leietakere 4" at bounding box center [92, 247] width 55 height 14
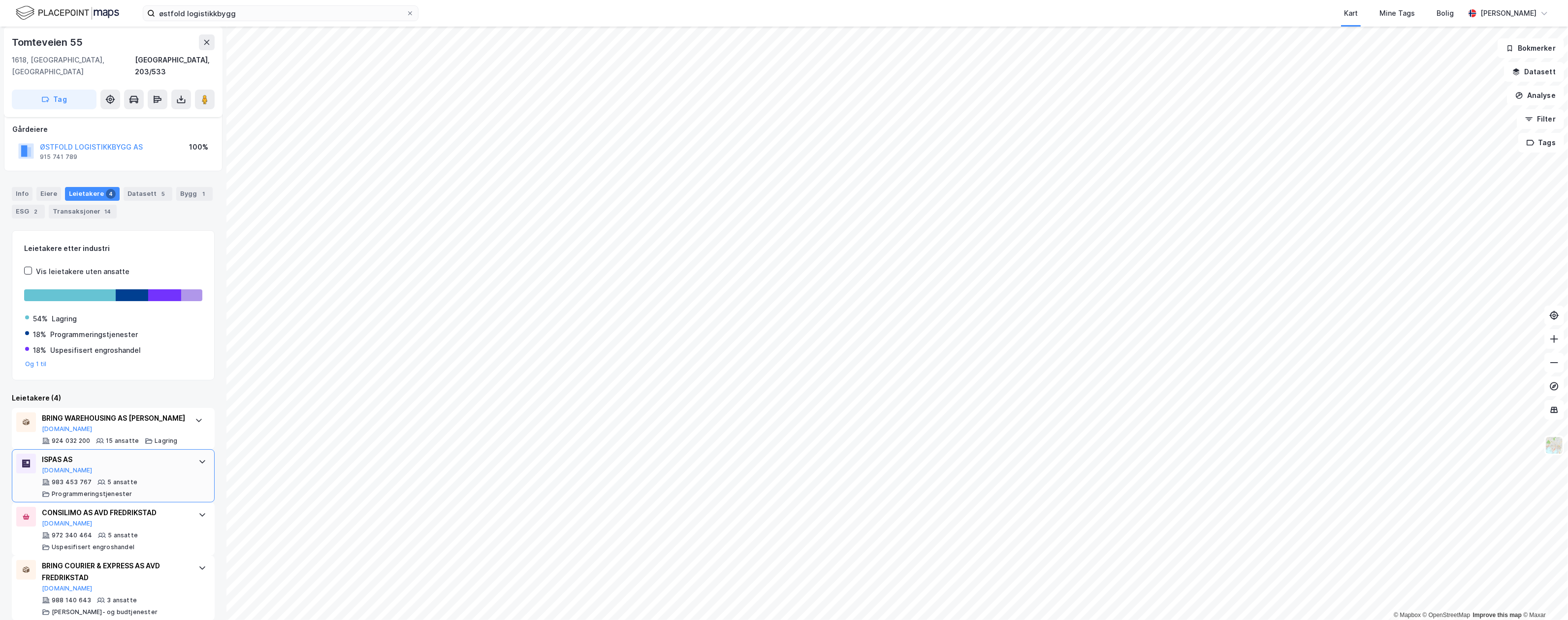
scroll to position [67, 0]
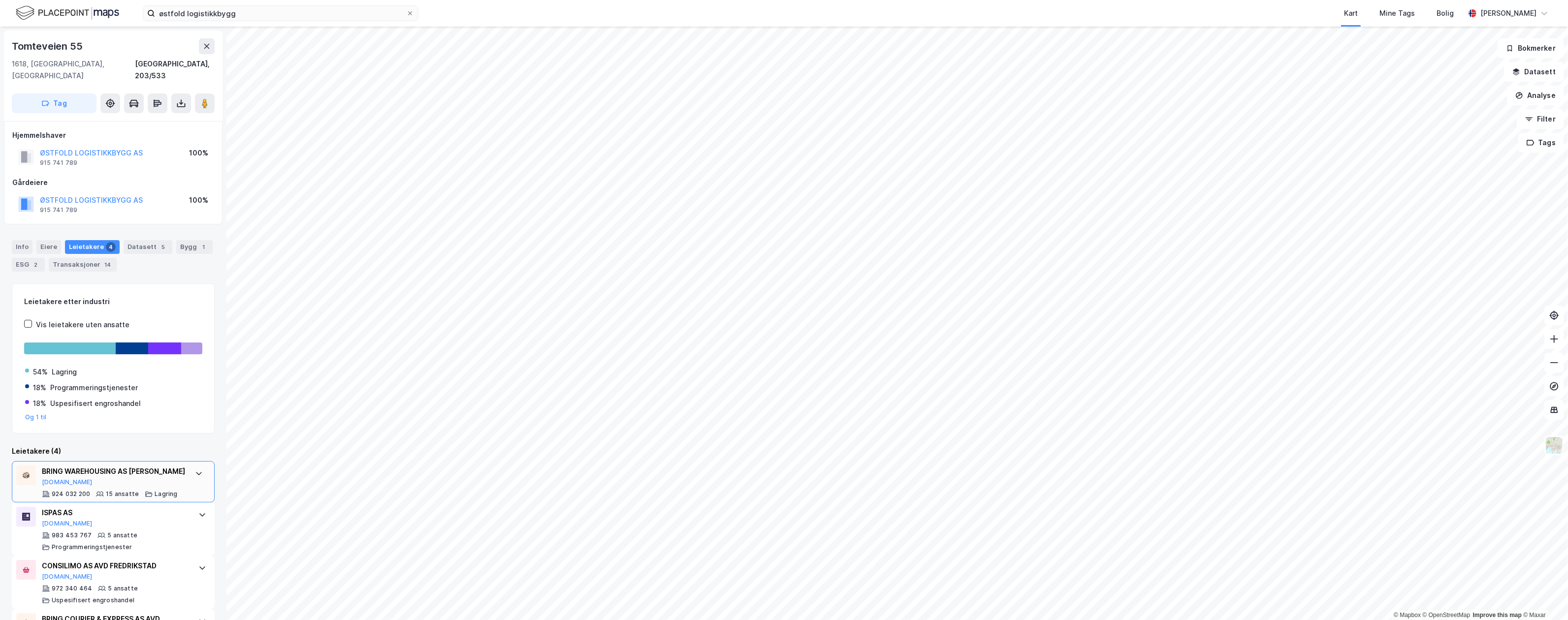
click at [119, 469] on div "BRING WAREHOUSING AS [PERSON_NAME]" at bounding box center [113, 471] width 143 height 11
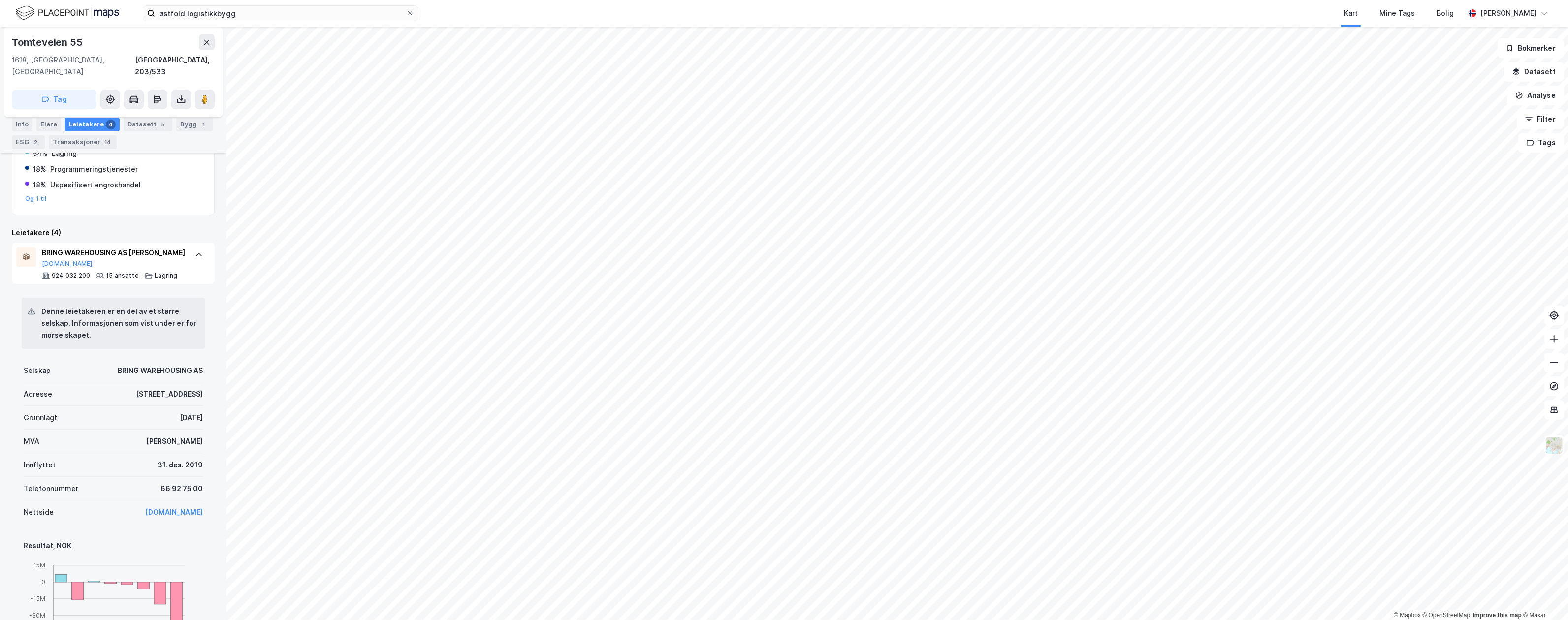
scroll to position [131, 0]
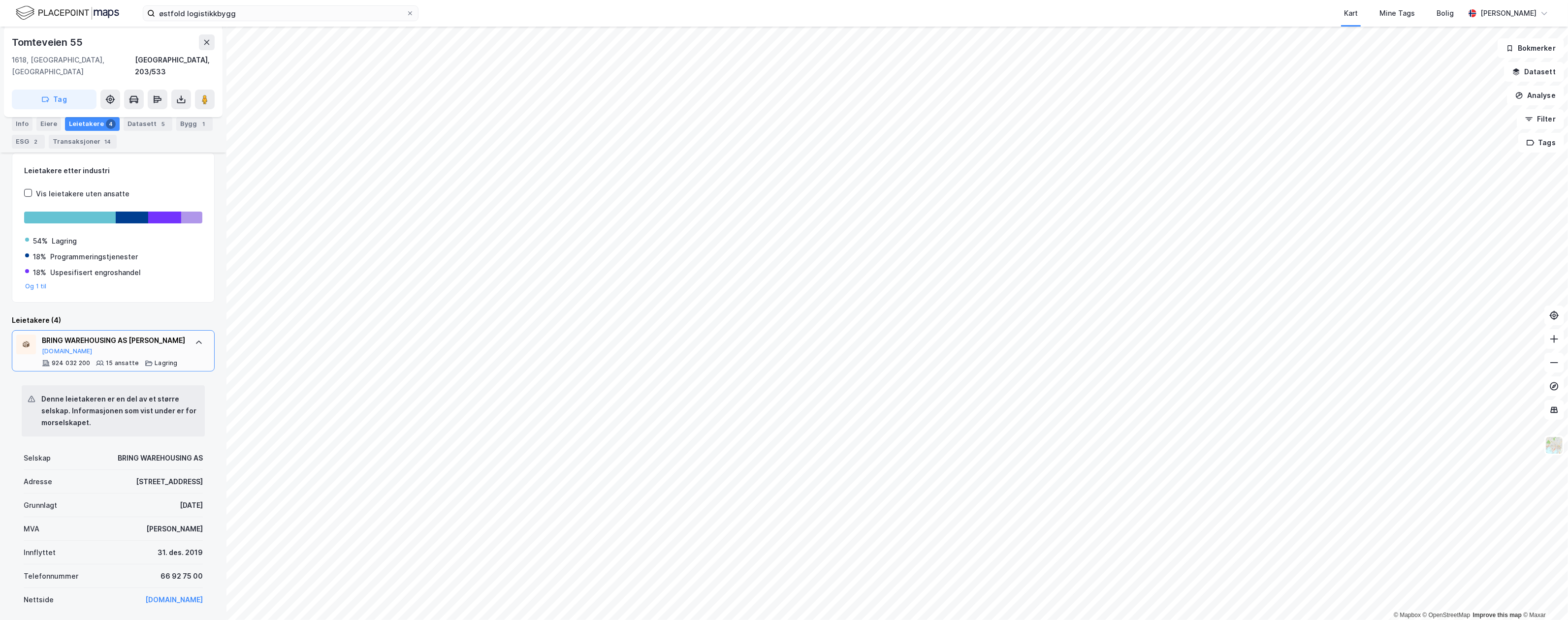
click at [88, 335] on div "BRING WAREHOUSING AS [PERSON_NAME]" at bounding box center [113, 340] width 143 height 11
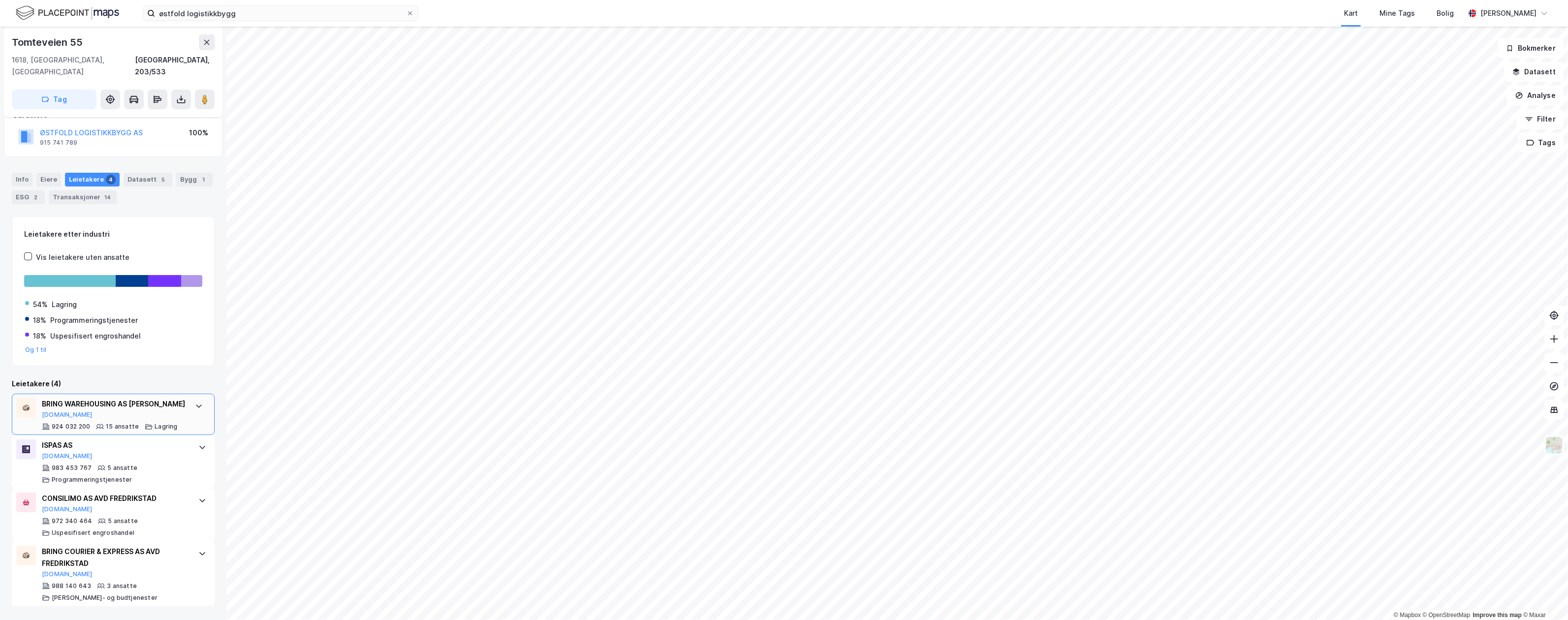
click at [36, 402] on div "BRING WAREHOUSING AS AVD ROLVSØY [DOMAIN_NAME] 924 032 200 15 ansatte Lagring" at bounding box center [113, 414] width 203 height 42
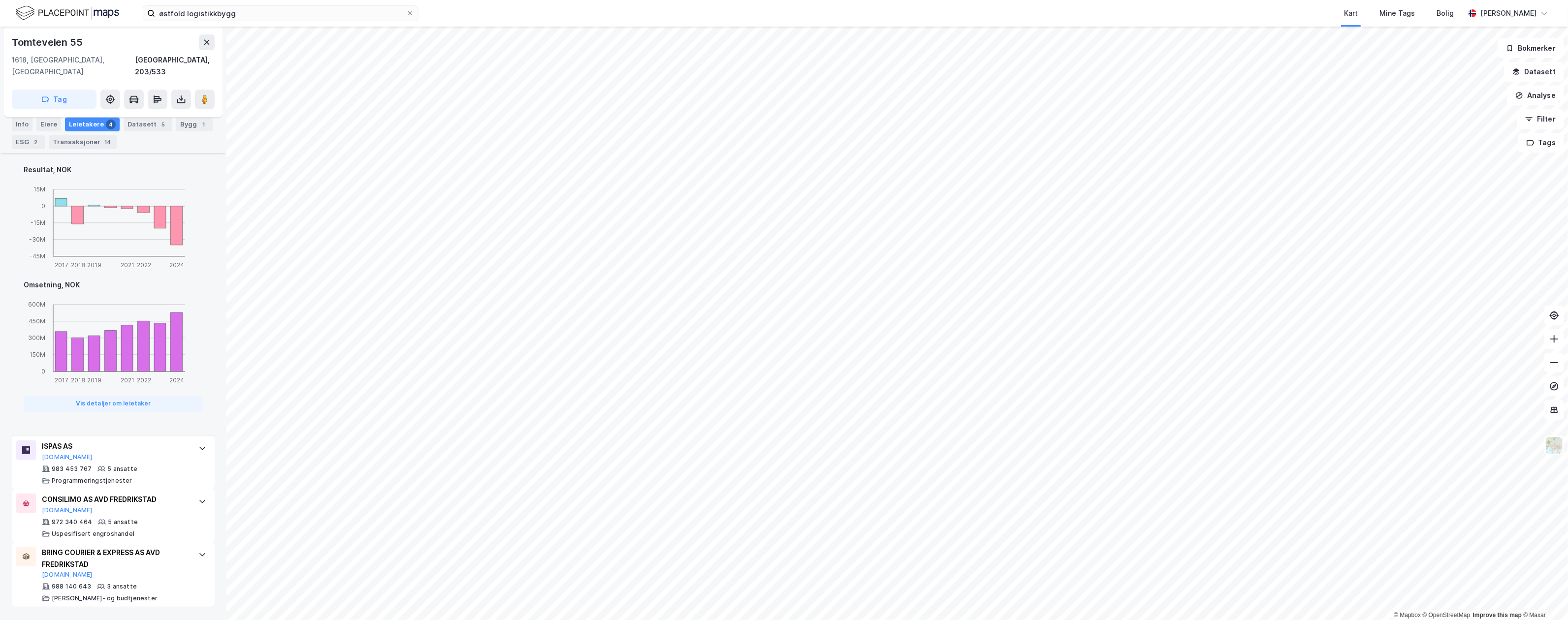
scroll to position [595, 0]
click at [119, 407] on button "Vis detaljer om leietaker" at bounding box center [113, 402] width 179 height 16
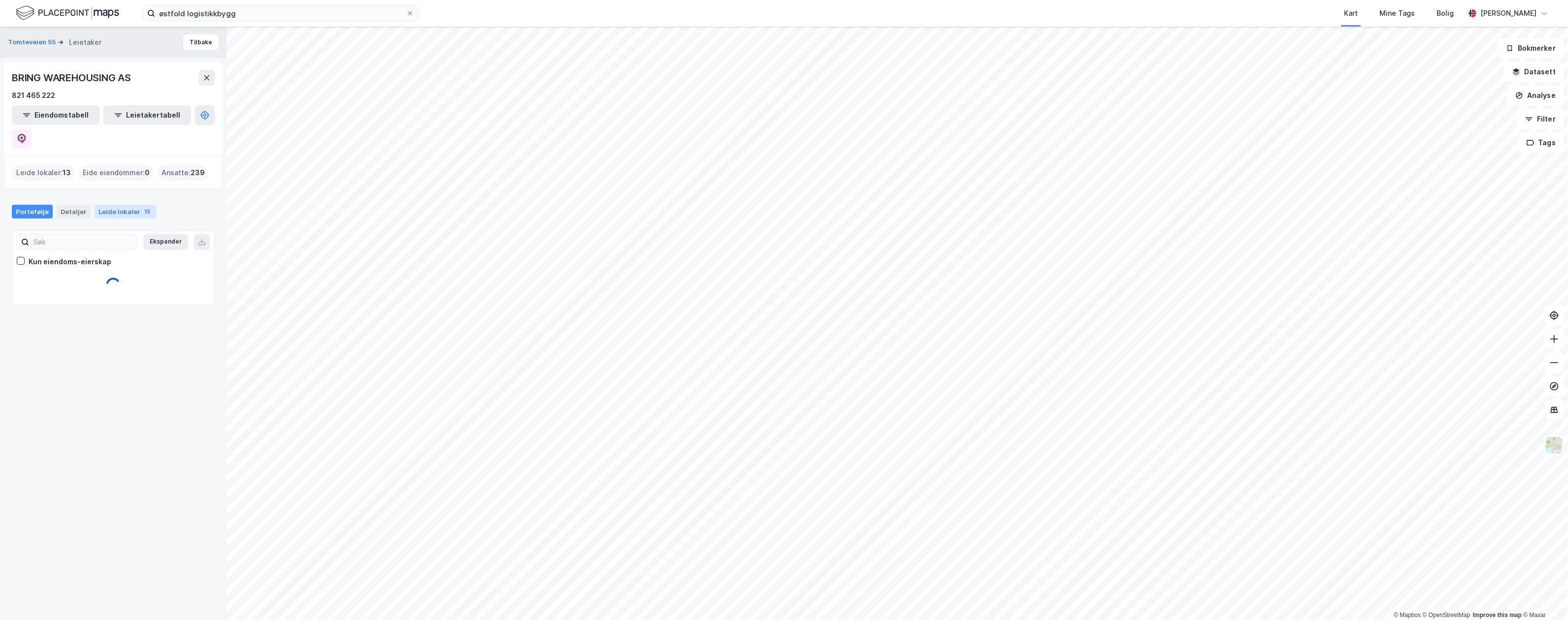
click at [129, 204] on div "Leide lokaler 13" at bounding box center [125, 211] width 61 height 14
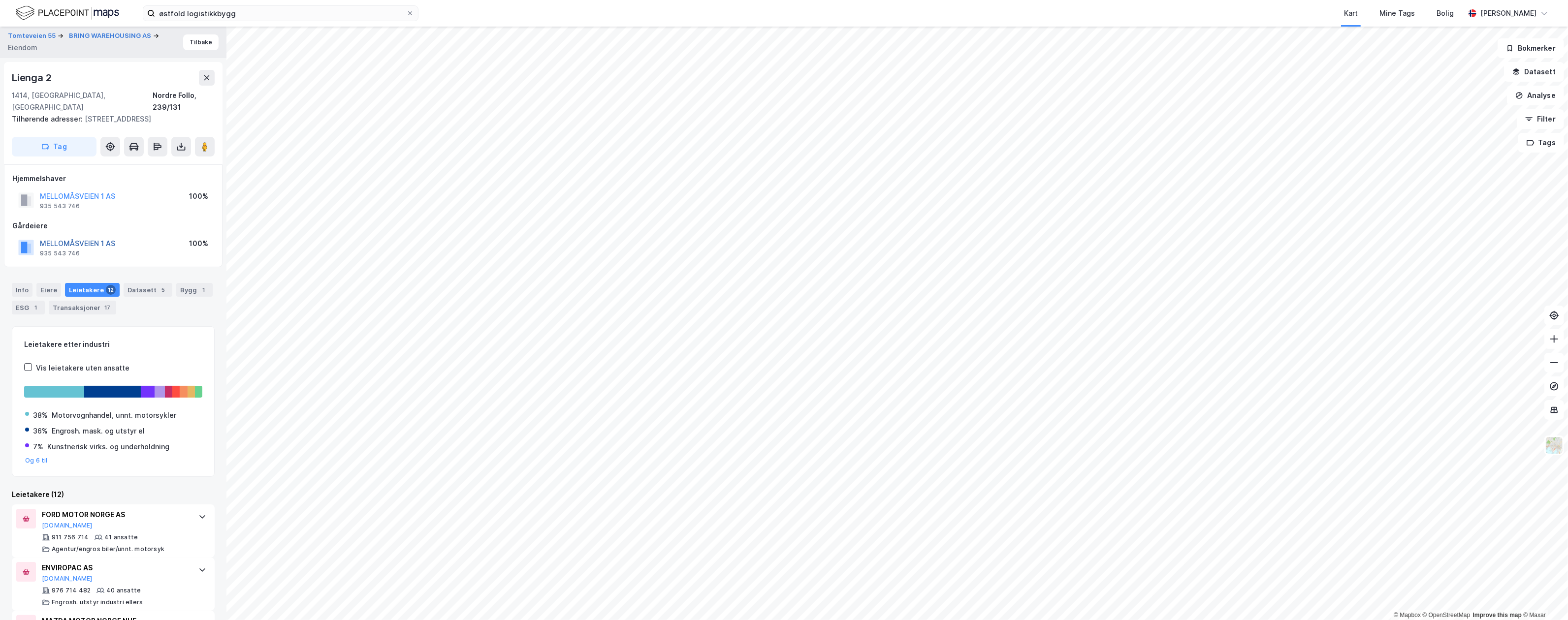
click at [0, 0] on button "MELLOMÅSVEIEN 1 AS" at bounding box center [0, 0] width 0 height 0
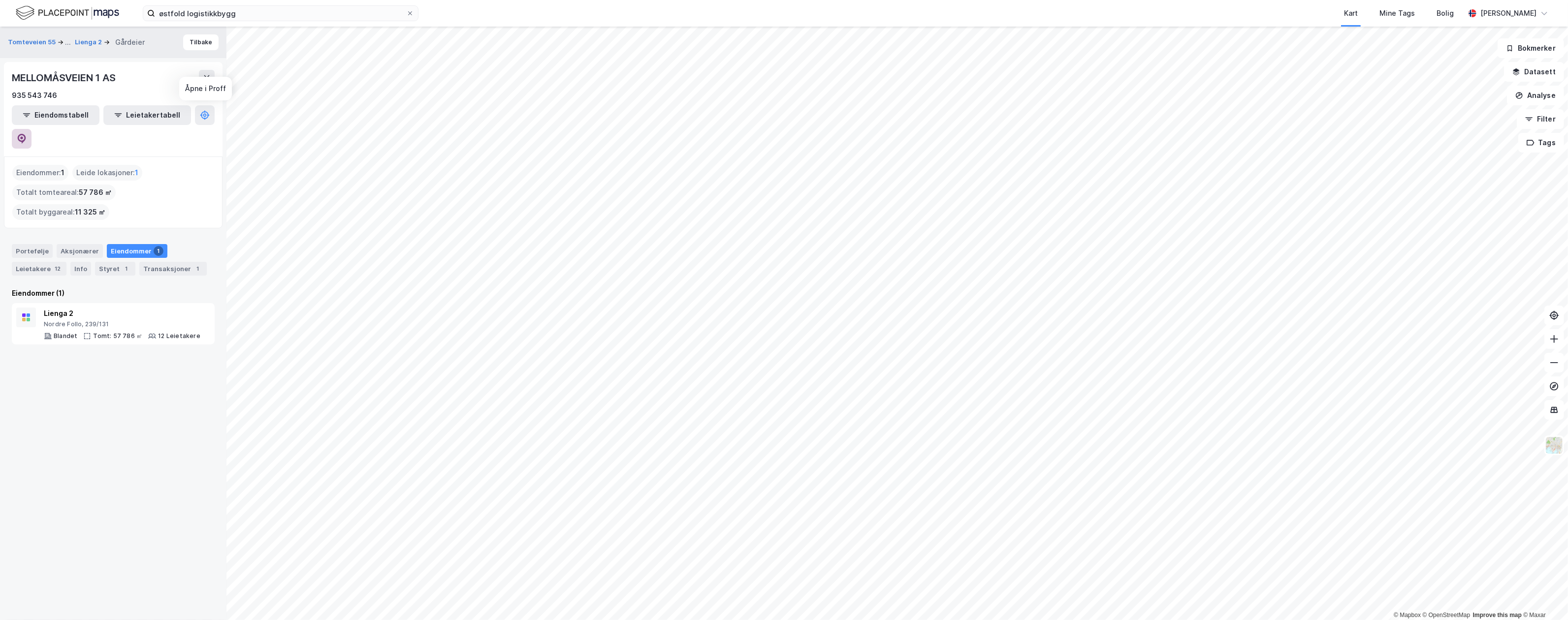
click at [26, 134] on icon at bounding box center [21, 139] width 10 height 10
click at [152, 262] on div "Transaksjoner 1" at bounding box center [173, 268] width 67 height 14
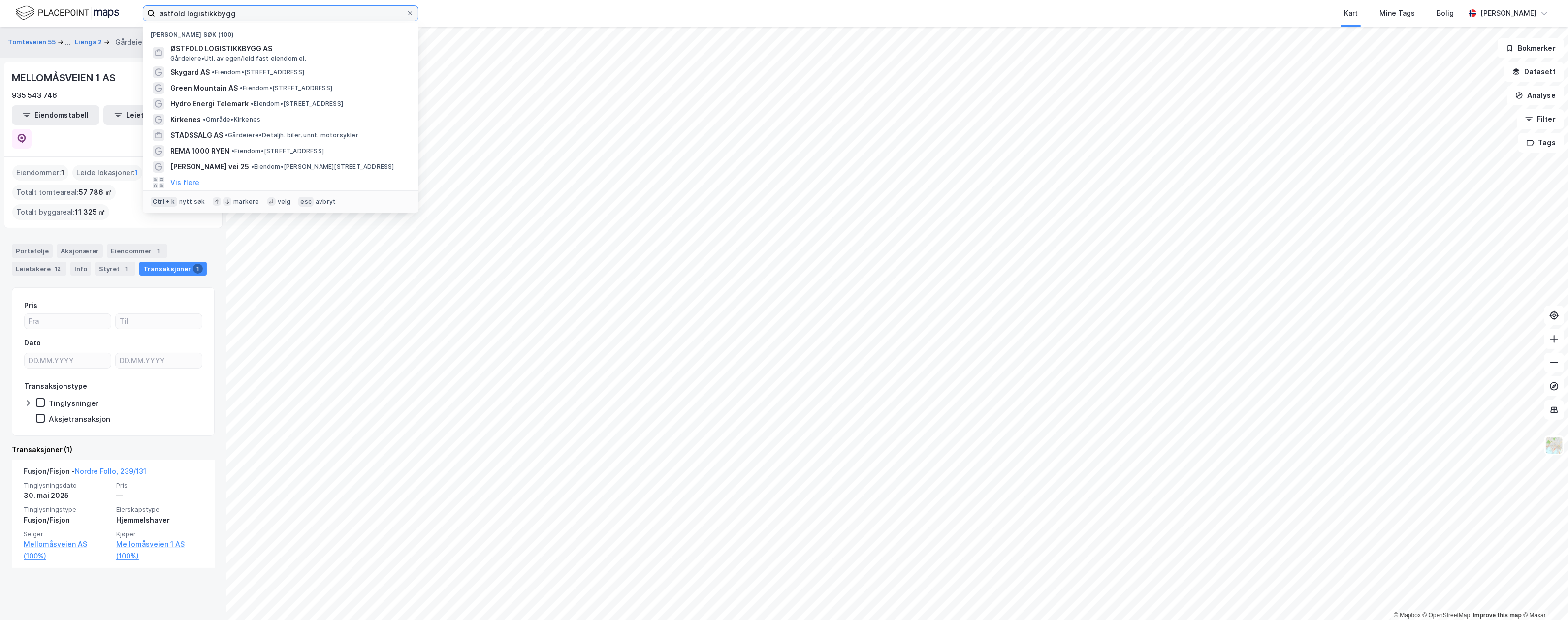
click at [0, 7] on html "østfold logistikkbygg Nylige søk (100) ØSTFOLD LOGISTIKKBYGG AS Gårdeiere • Utl…" at bounding box center [784, 310] width 1568 height 620
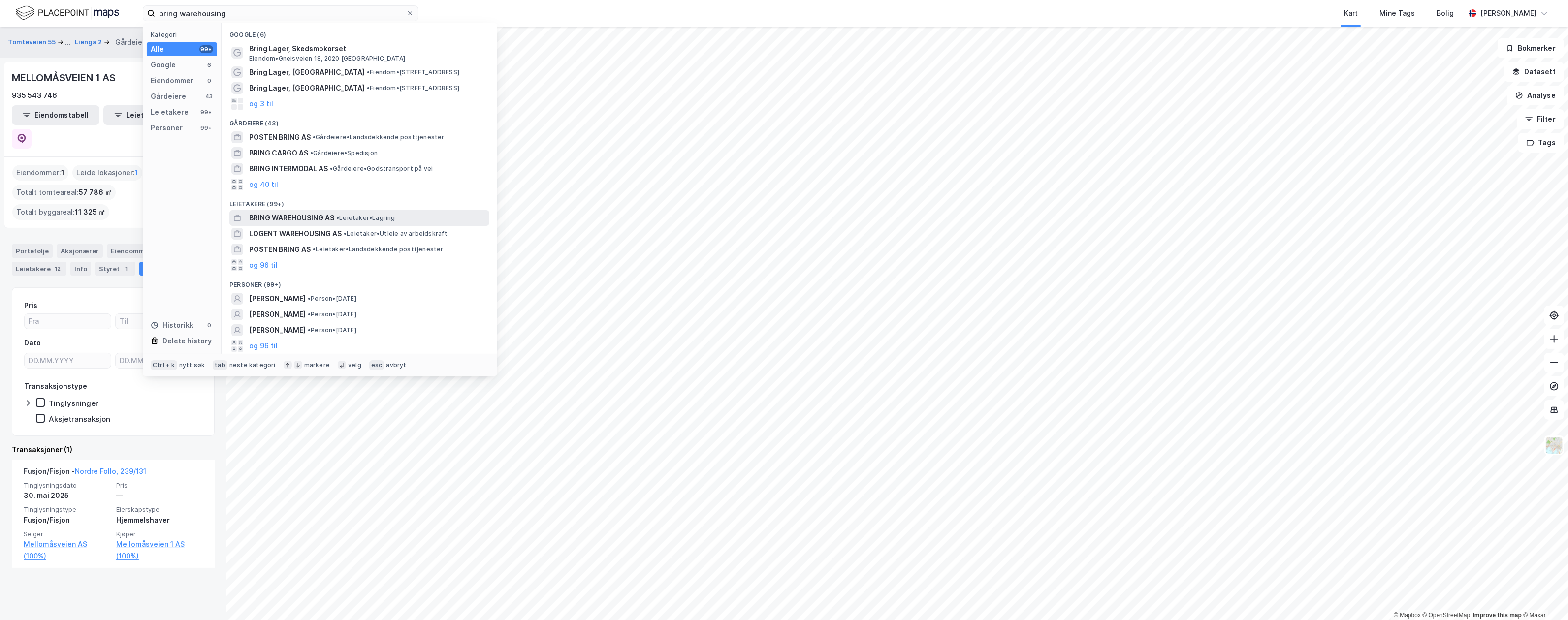
click at [322, 222] on span "BRING WAREHOUSING AS" at bounding box center [291, 218] width 85 height 11
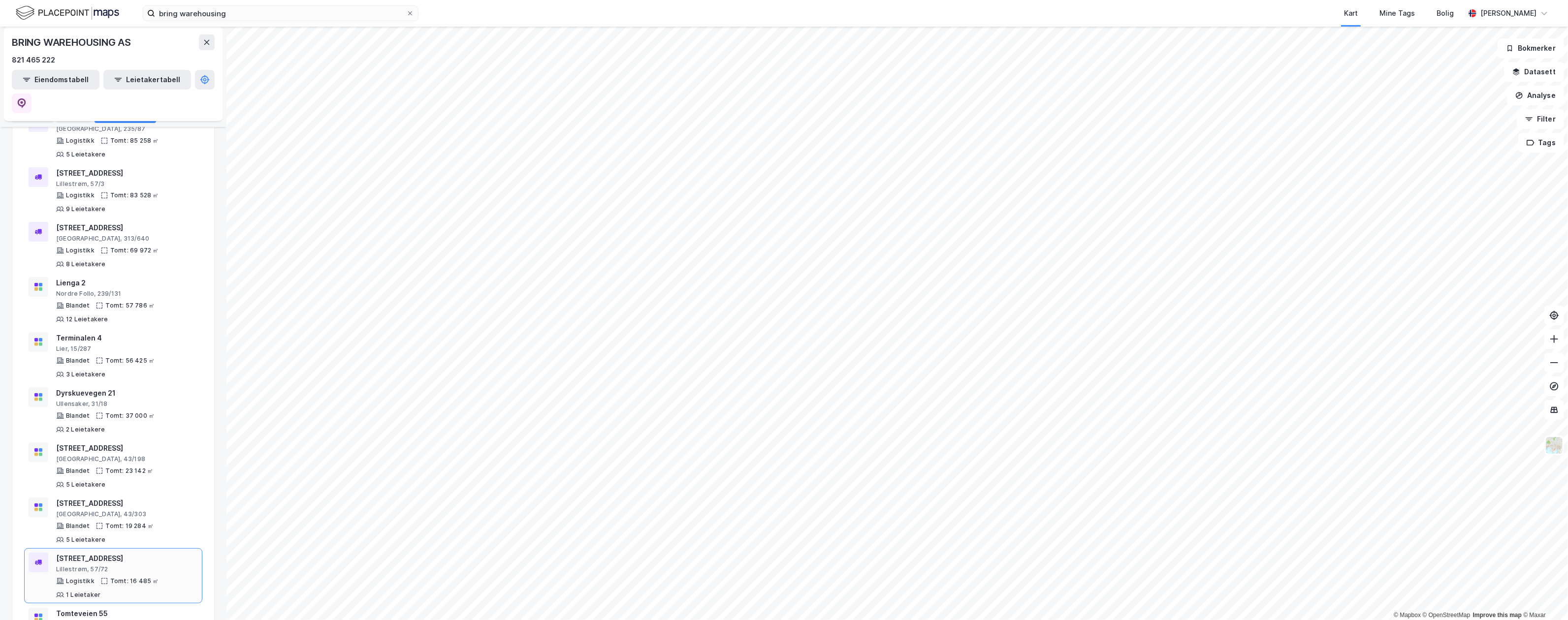
scroll to position [335, 0]
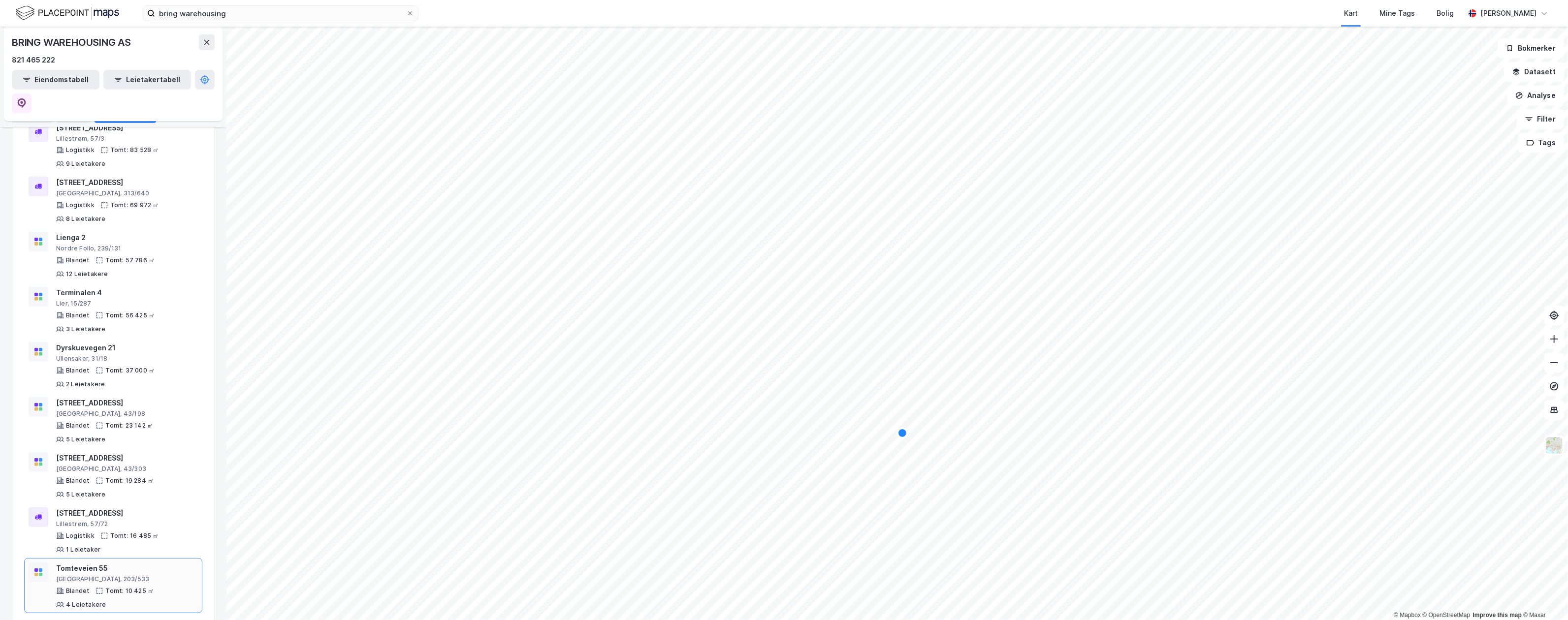
click at [132, 575] on div "[GEOGRAPHIC_DATA], 203/533" at bounding box center [127, 579] width 142 height 8
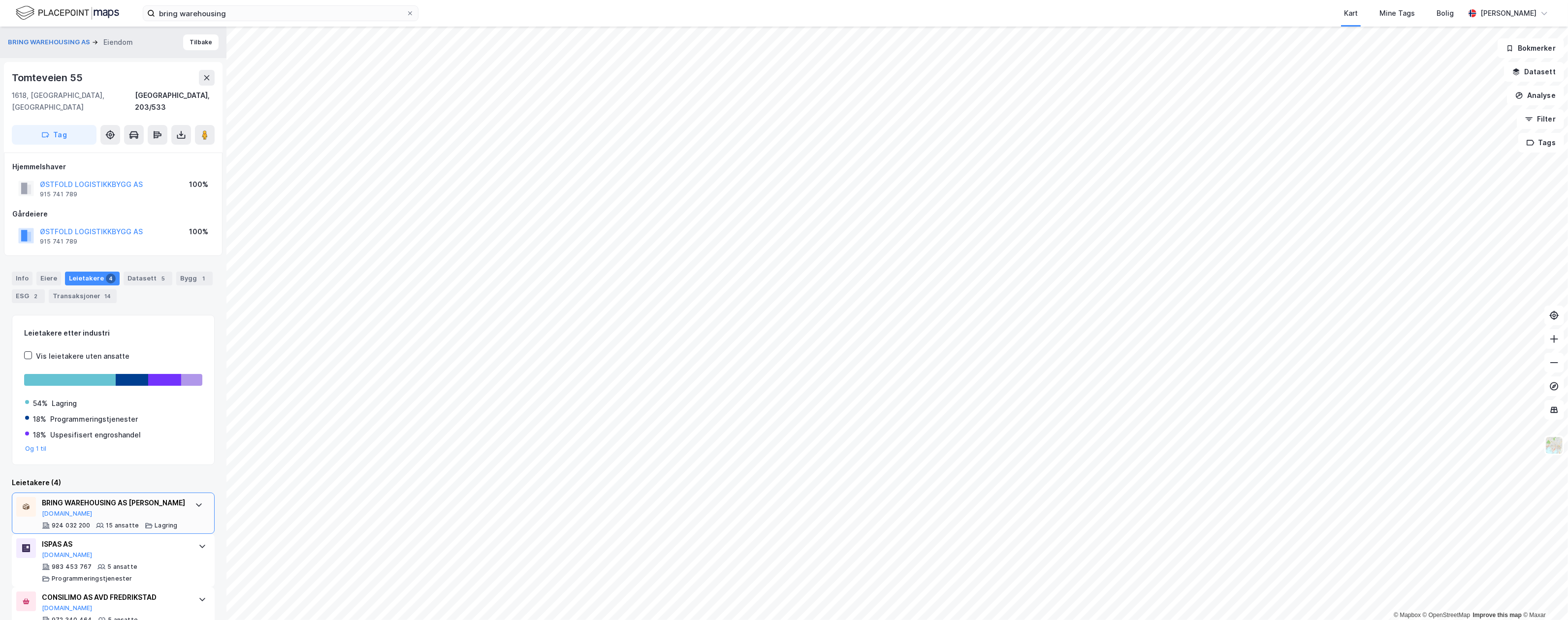
click at [106, 516] on div "BRING WAREHOUSING AS AVD [PERSON_NAME][DOMAIN_NAME]" at bounding box center [113, 507] width 143 height 20
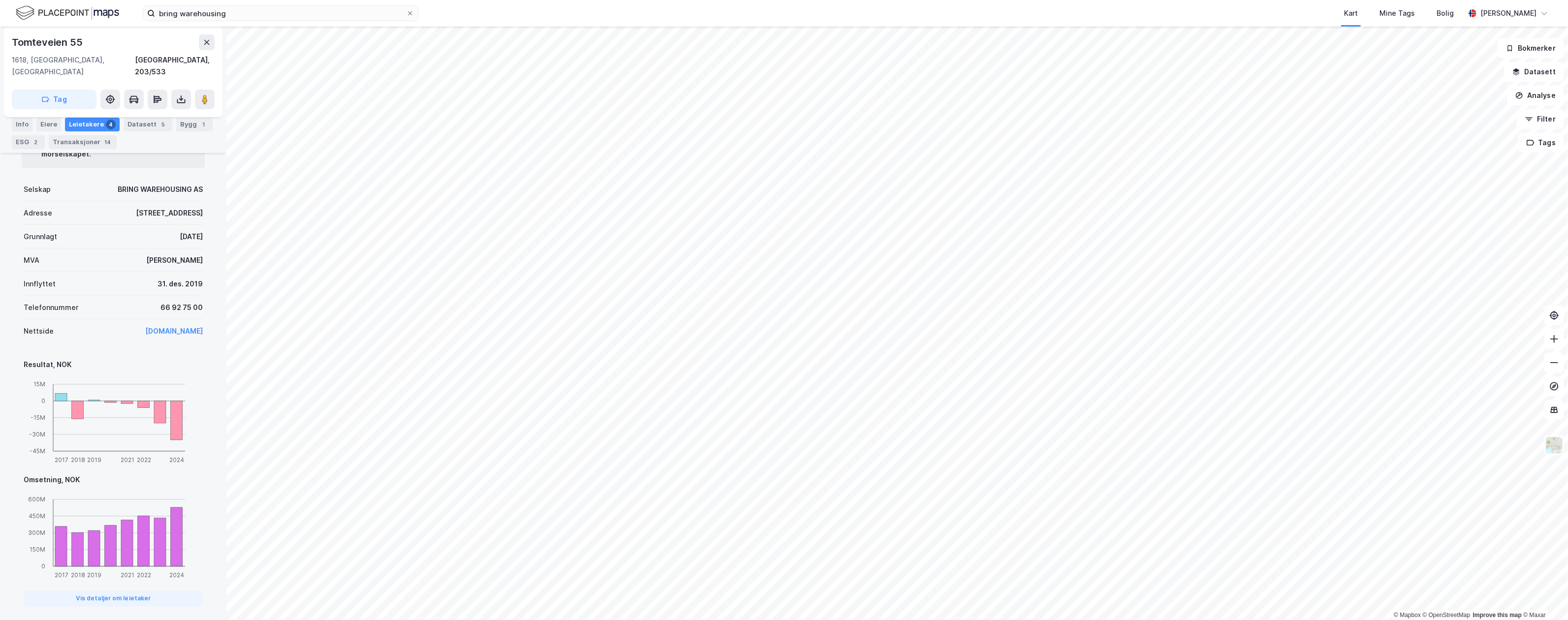
scroll to position [591, 0]
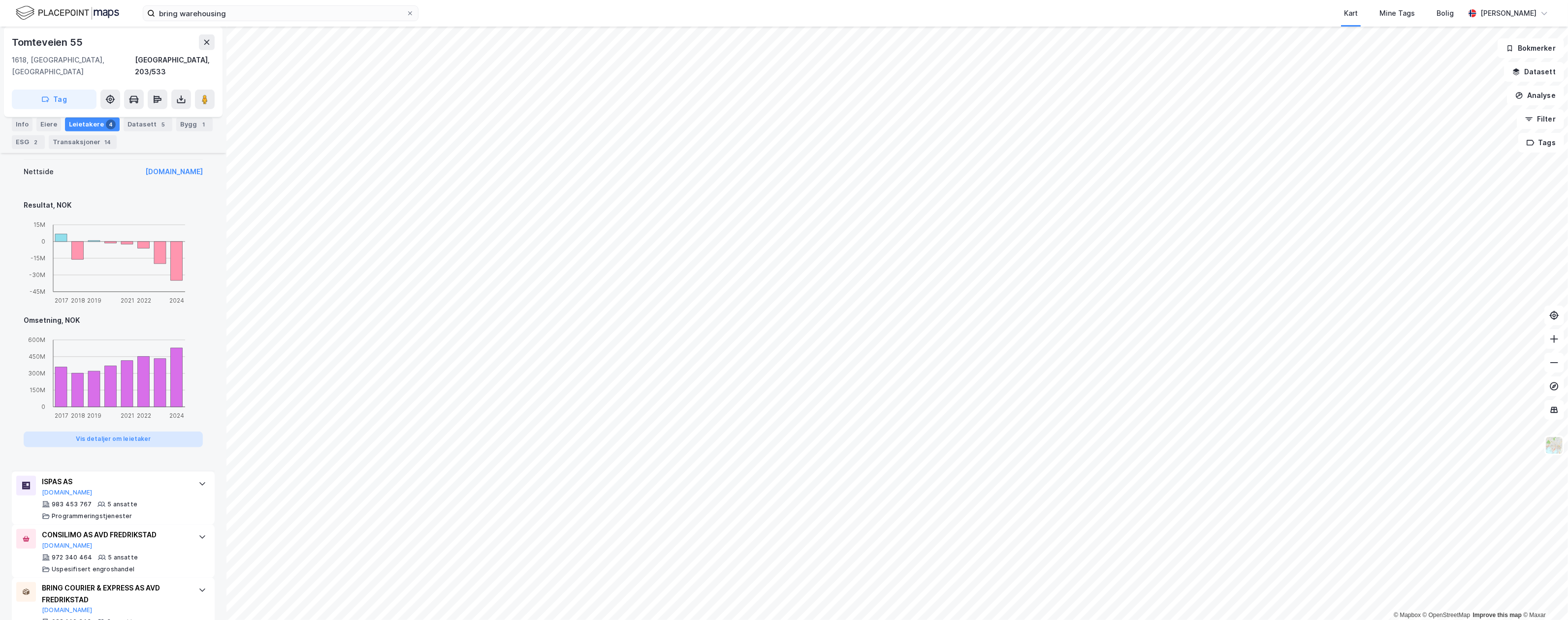
click at [103, 443] on button "Vis detaljer om leietaker" at bounding box center [113, 439] width 179 height 16
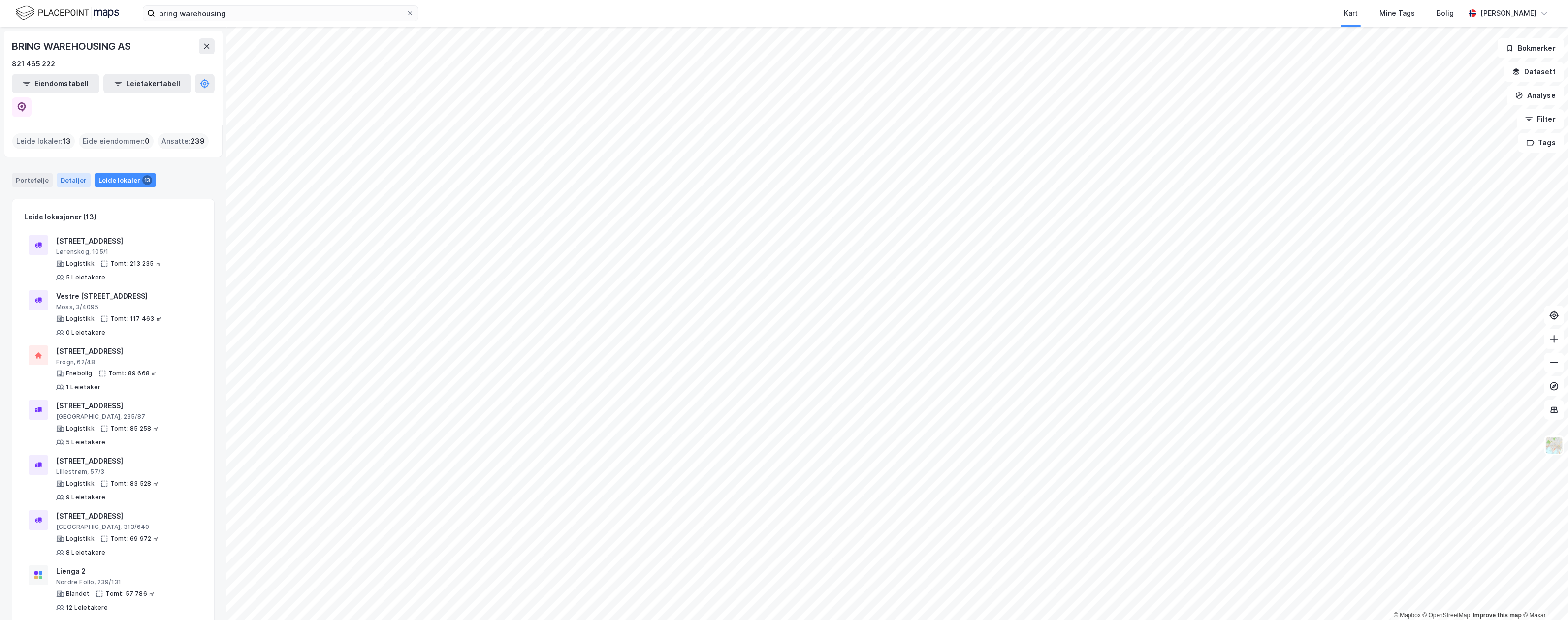
click at [69, 173] on div "Detaljer" at bounding box center [74, 180] width 34 height 14
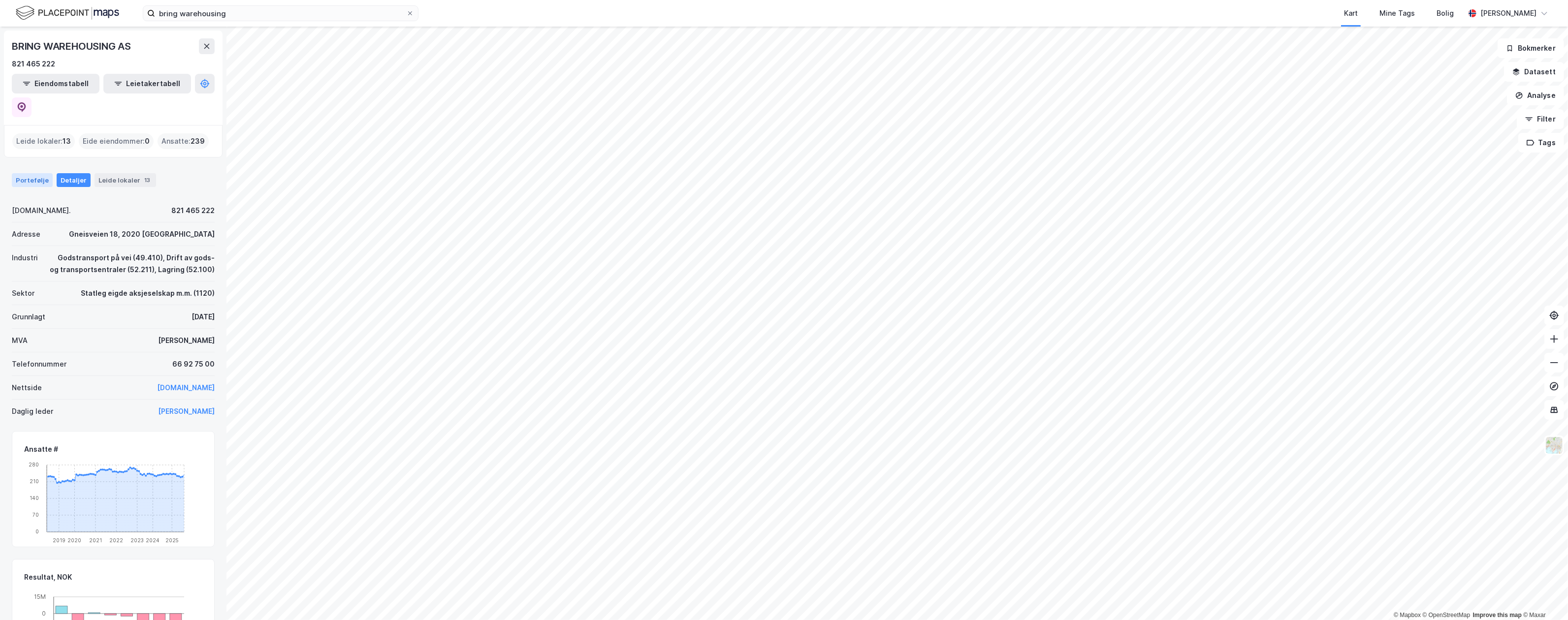
click at [34, 173] on div "Portefølje" at bounding box center [32, 180] width 41 height 14
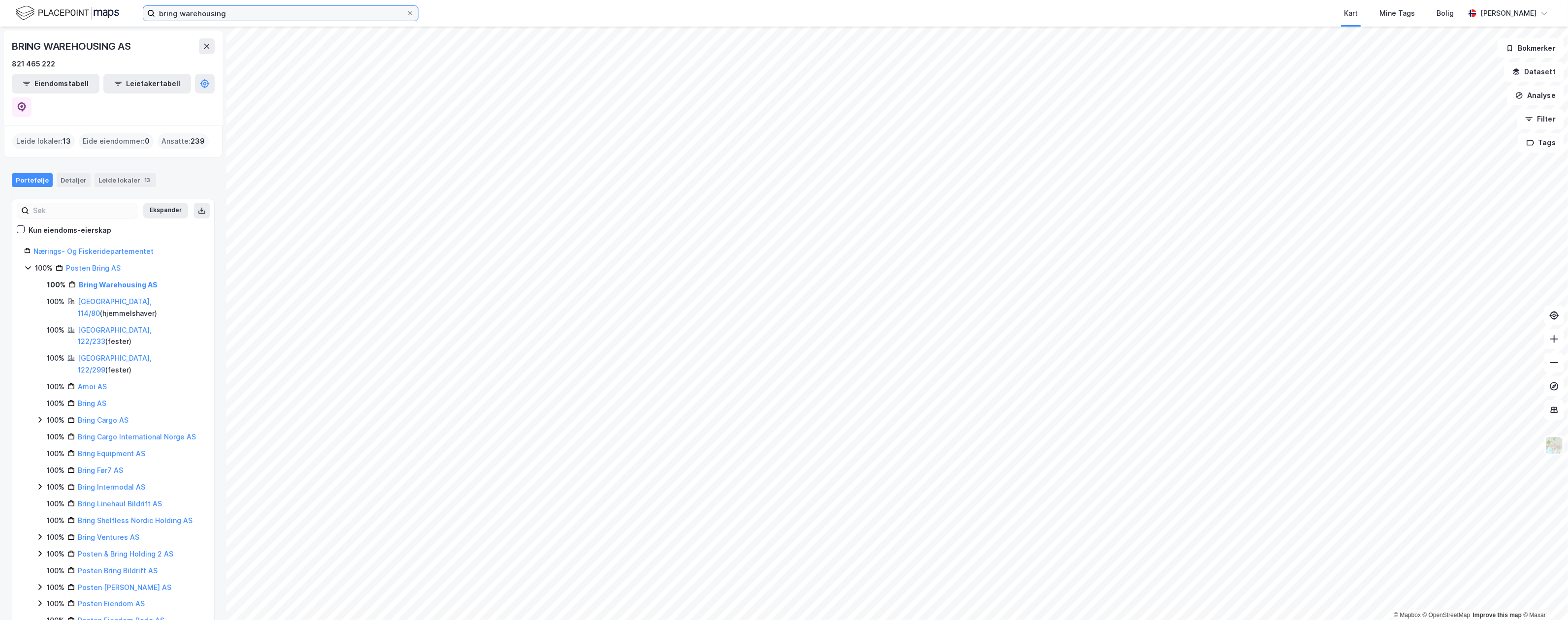
click at [227, 10] on input "bring warehousing" at bounding box center [280, 13] width 251 height 15
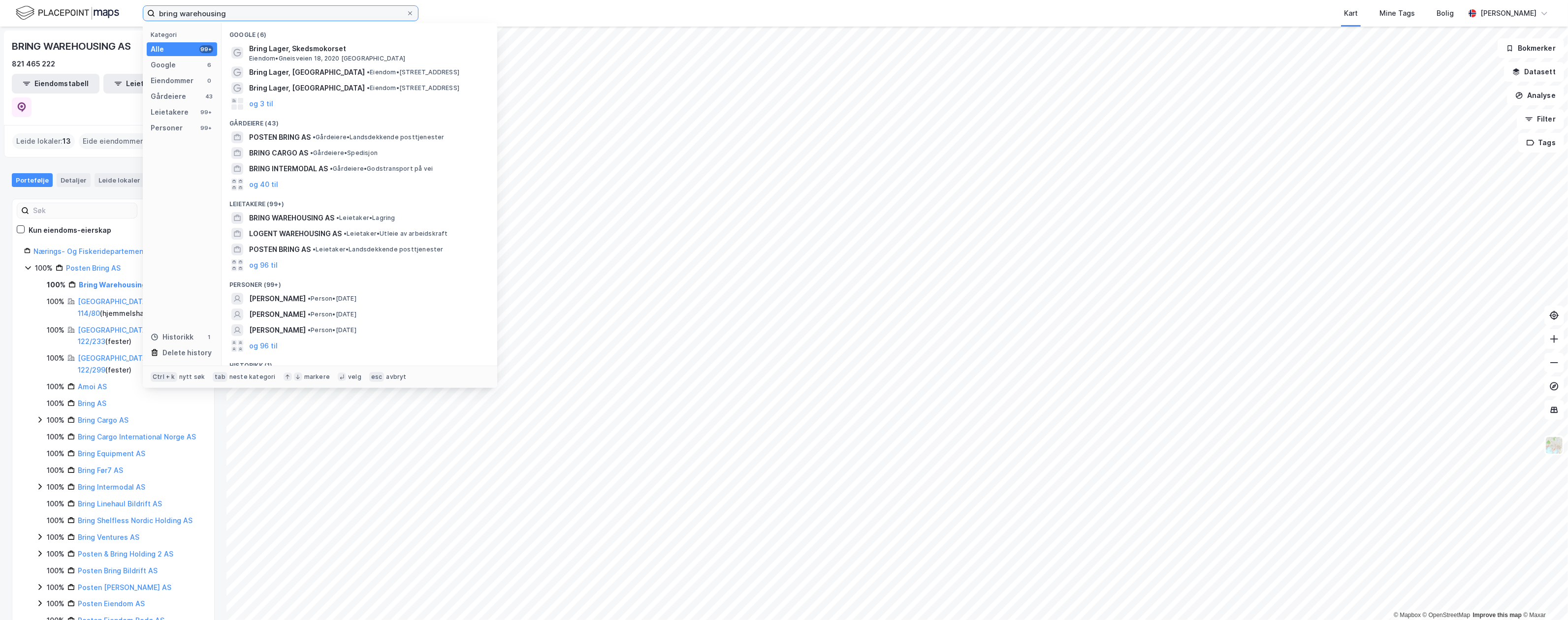
click at [227, 10] on input "bring warehousing" at bounding box center [280, 13] width 251 height 15
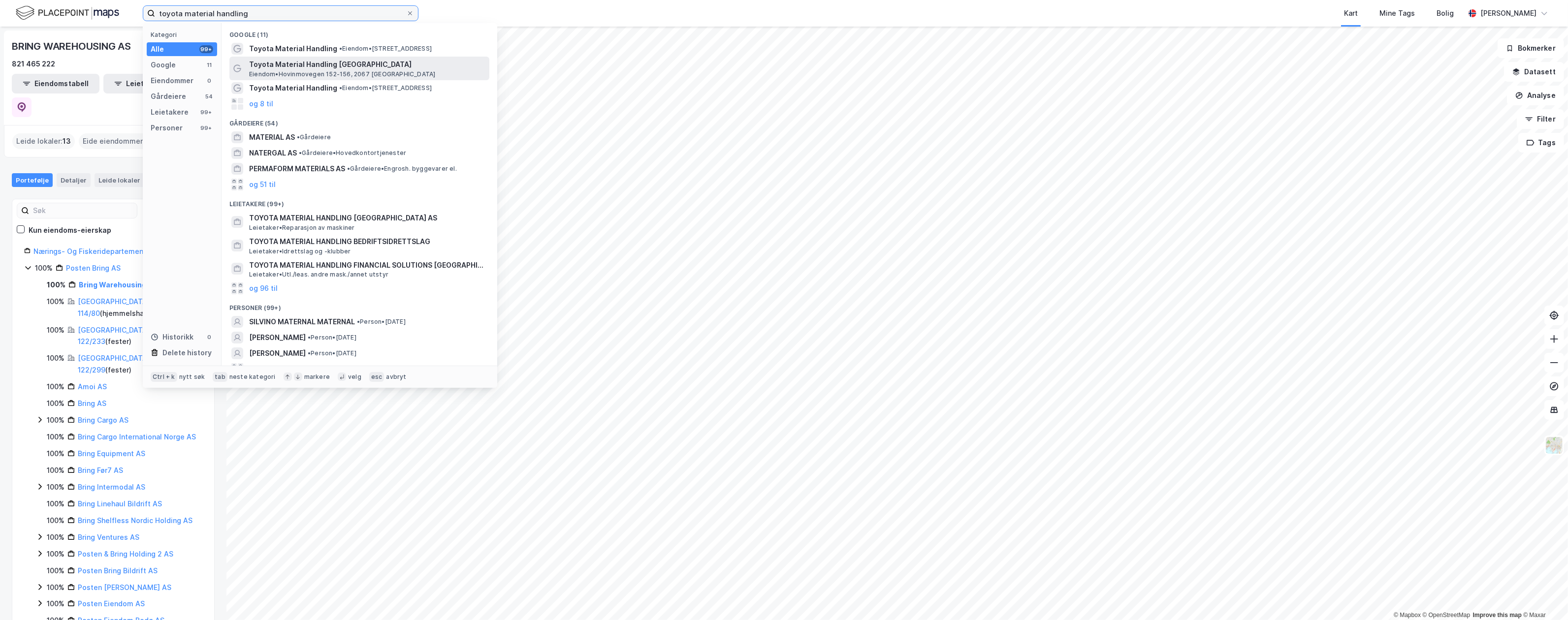
type input "toyota material handling"
click at [333, 71] on span "[PERSON_NAME] 152-156, 2067 [GEOGRAPHIC_DATA]" at bounding box center [341, 74] width 186 height 8
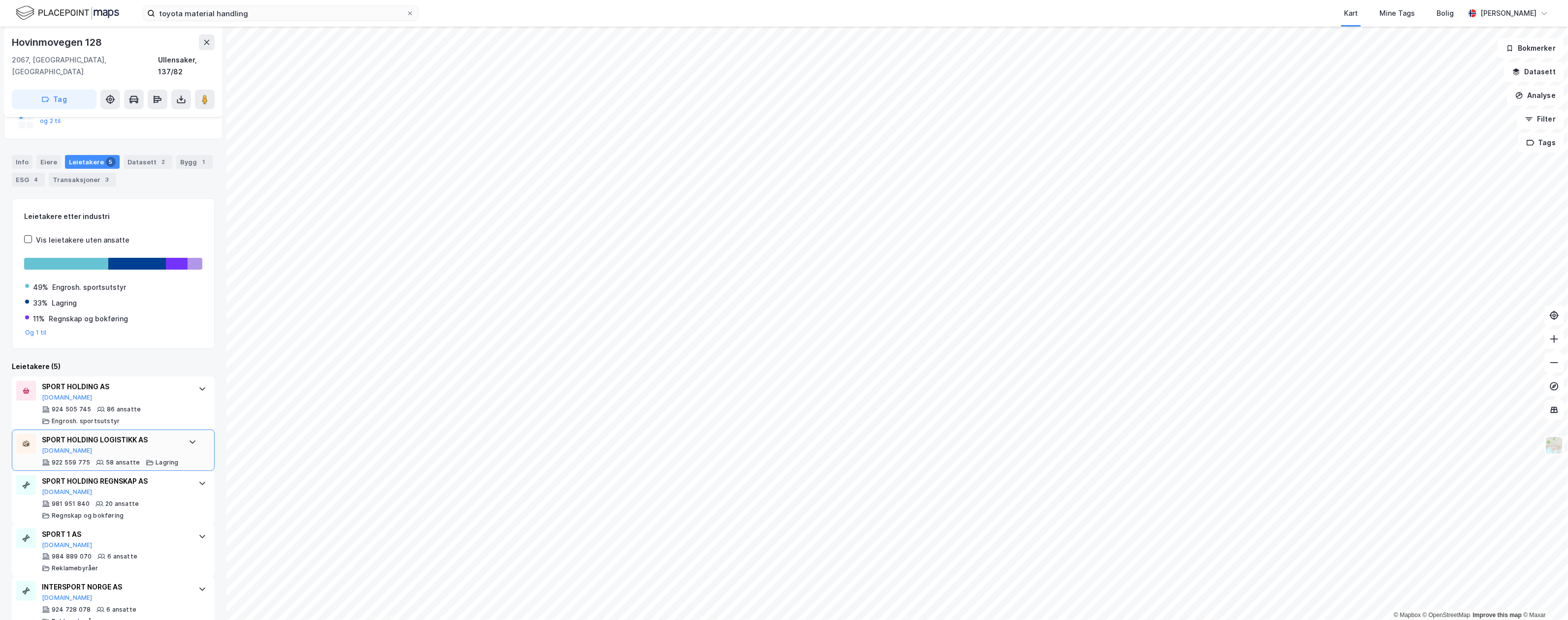
scroll to position [164, 0]
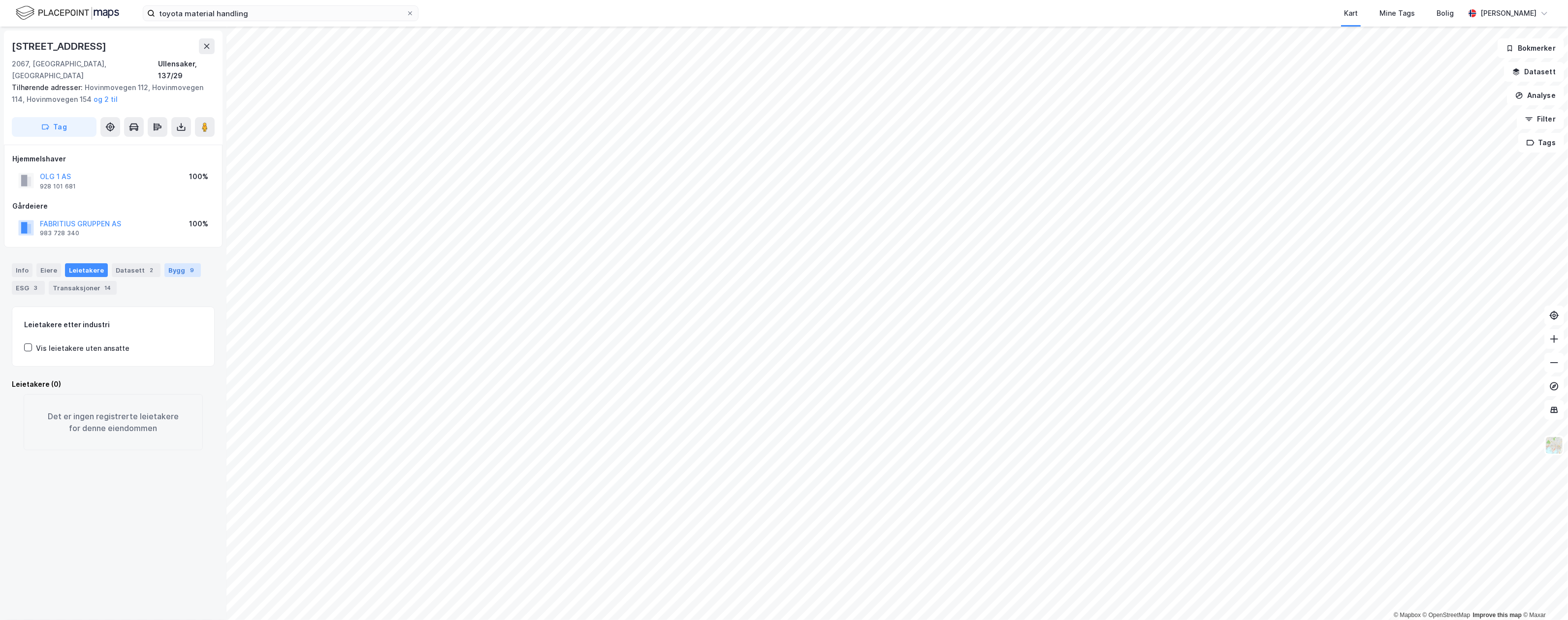
click at [173, 263] on div "Bygg 9" at bounding box center [182, 270] width 37 height 14
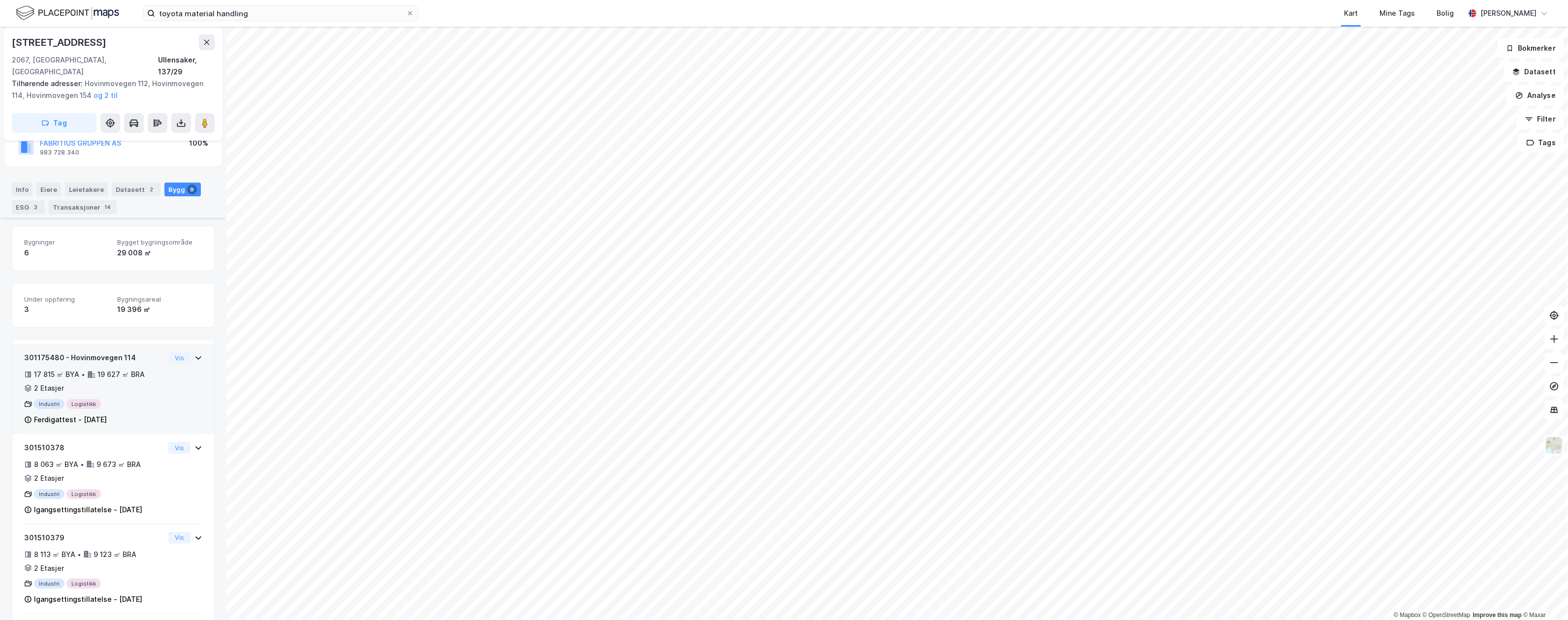
scroll to position [136, 0]
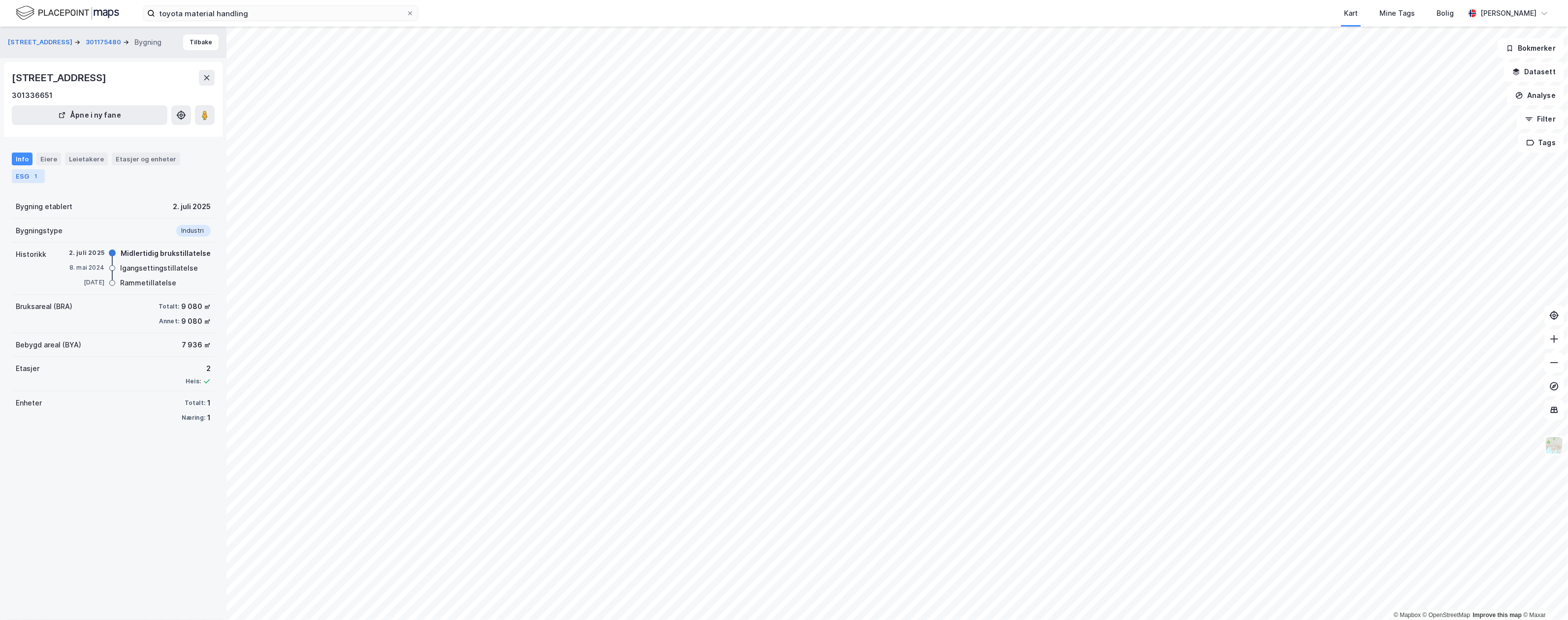
click at [28, 175] on div "ESG 1" at bounding box center [28, 176] width 33 height 14
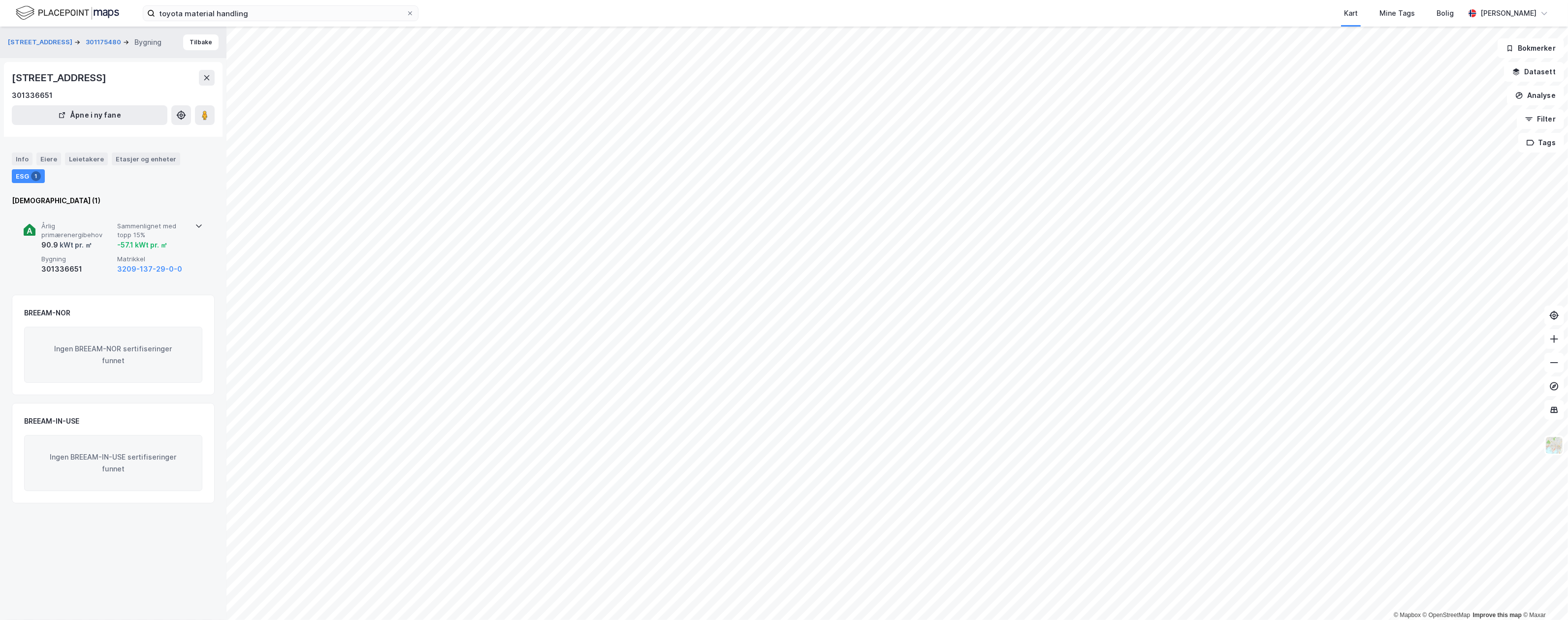
click at [107, 236] on span "Årlig primærenergibehov" at bounding box center [78, 230] width 72 height 17
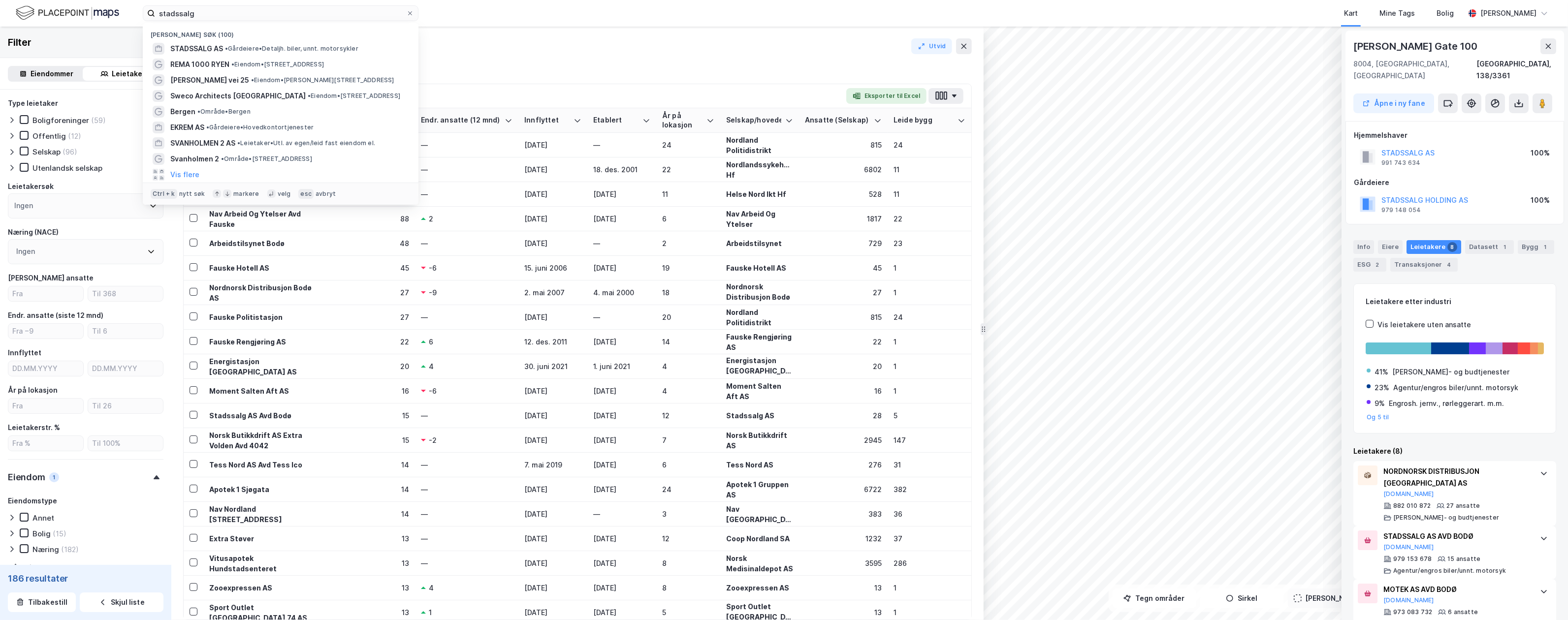
scroll to position [0, 1453]
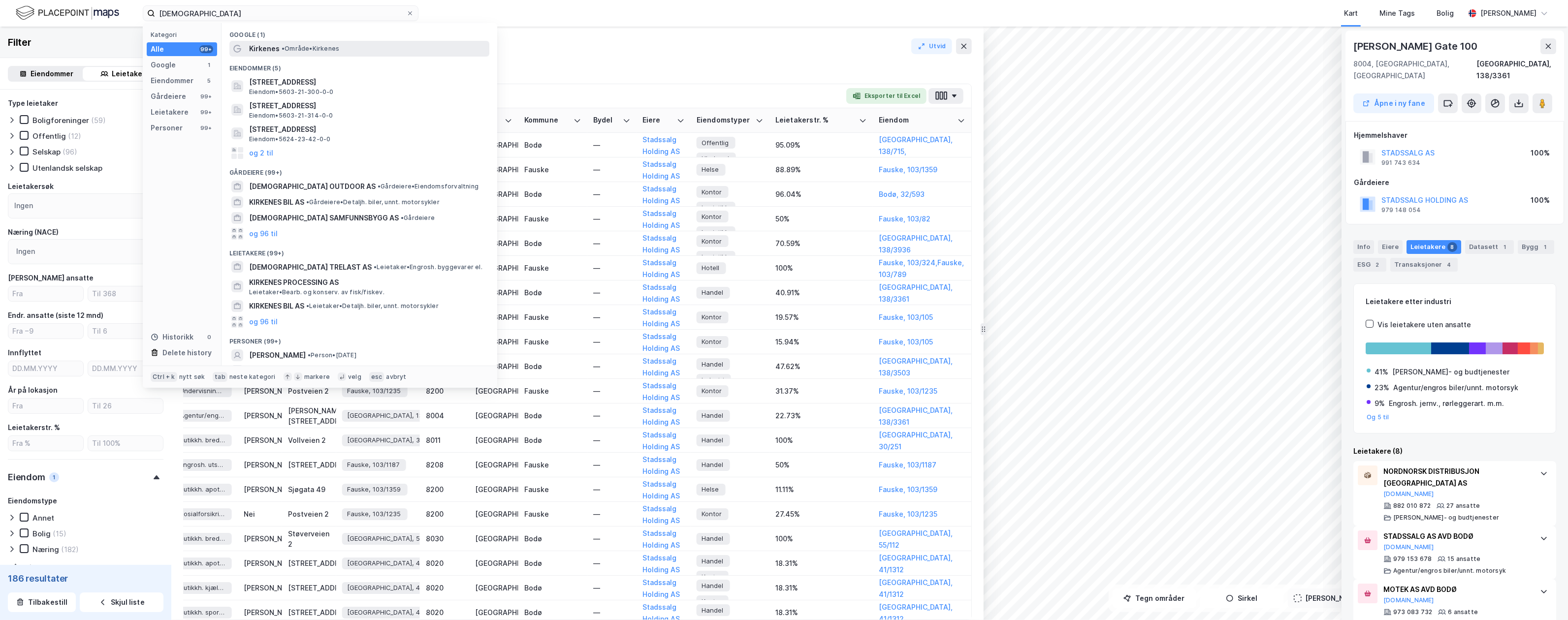
type input "kirkenes"
click at [268, 49] on span "Kirkenes" at bounding box center [264, 48] width 30 height 11
